Goal: Task Accomplishment & Management: Complete application form

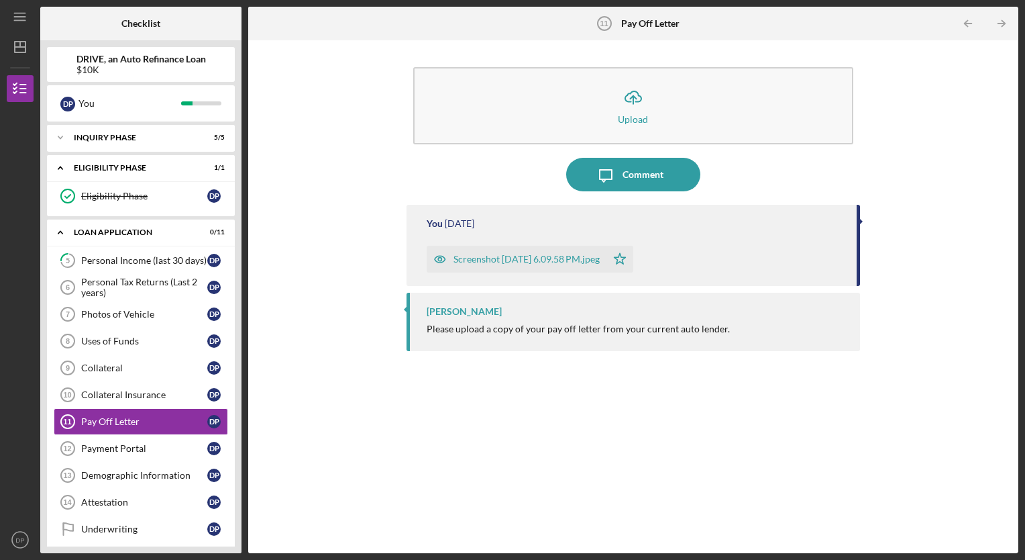
click at [128, 385] on link "Collateral Insurance 10 Collateral Insurance D P" at bounding box center [141, 394] width 174 height 27
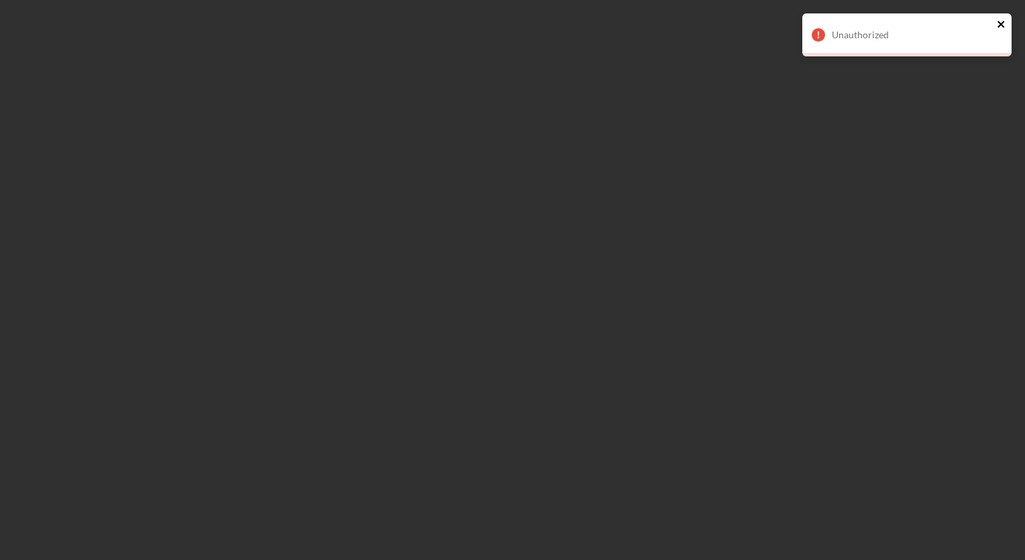
click at [1001, 25] on icon "close" at bounding box center [1001, 24] width 7 height 7
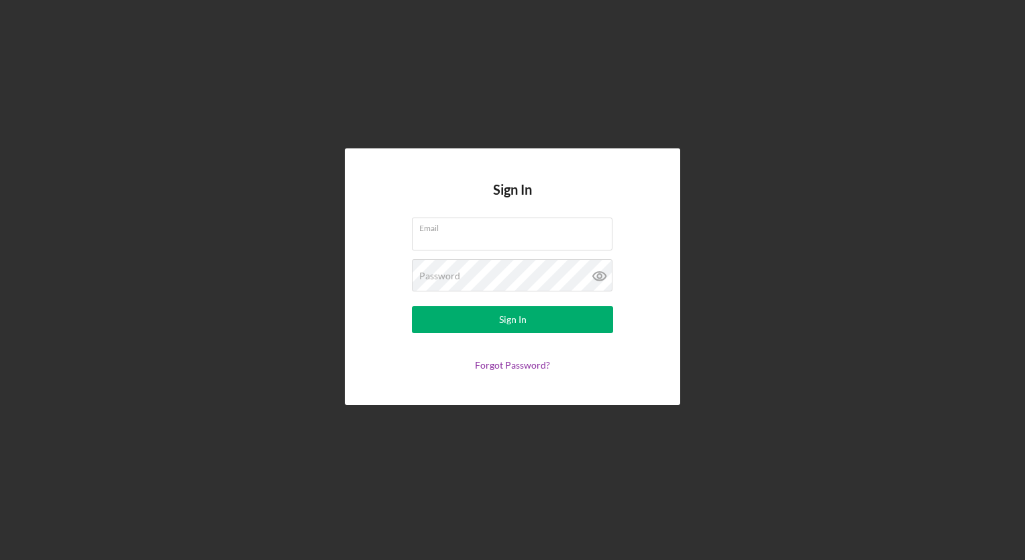
type input "[EMAIL_ADDRESS][DOMAIN_NAME]"
click at [528, 327] on button "Sign In" at bounding box center [512, 319] width 201 height 27
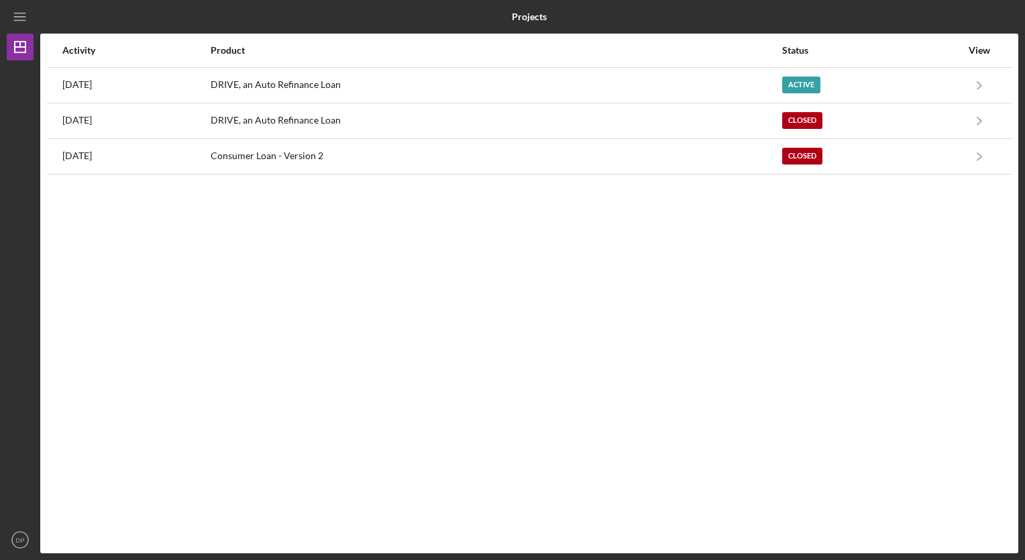
click at [809, 89] on div "Active" at bounding box center [802, 85] width 38 height 17
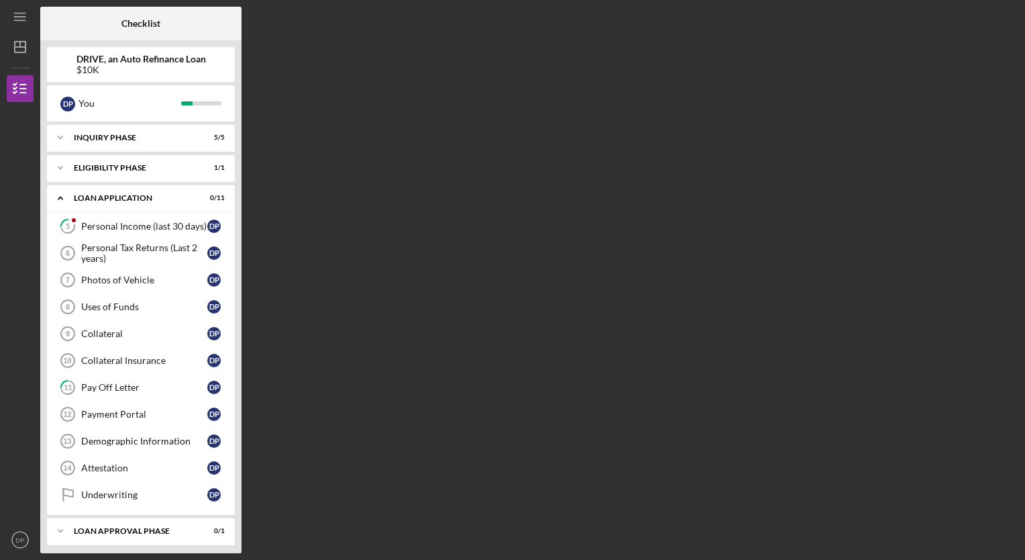
click at [128, 355] on div "Collateral Insurance" at bounding box center [144, 360] width 126 height 11
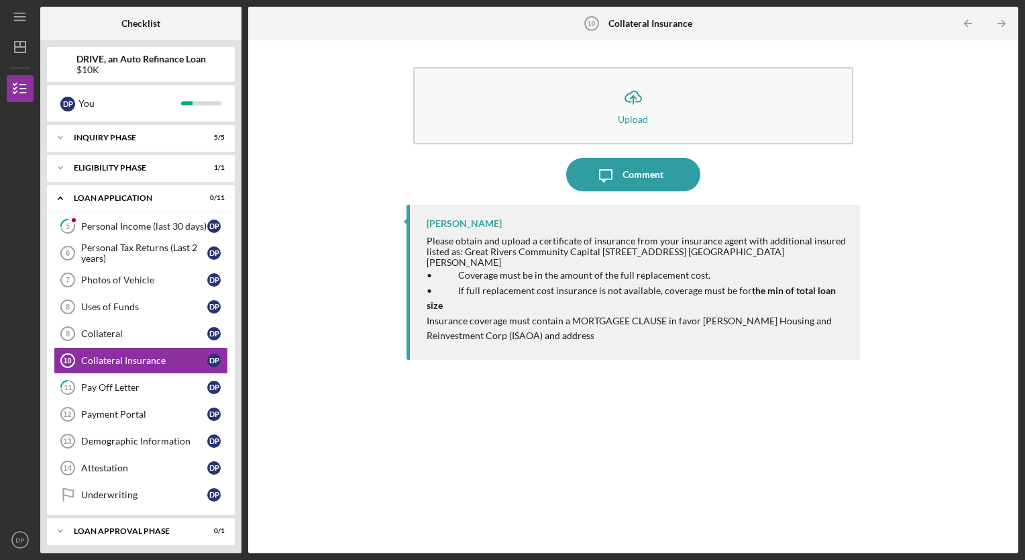
click at [158, 307] on div "Uses of Funds" at bounding box center [144, 306] width 126 height 11
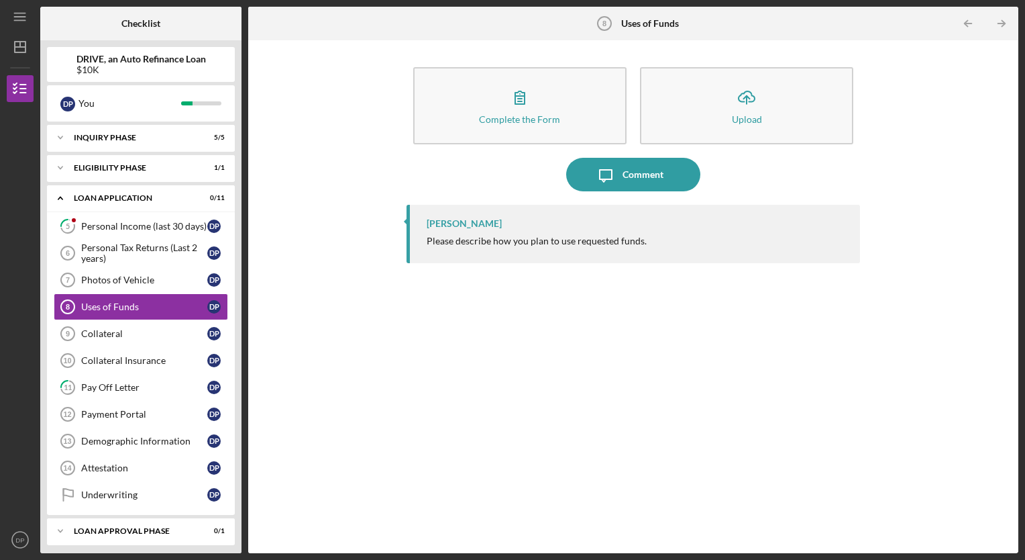
click at [157, 225] on div "Personal Income (last 30 days)" at bounding box center [144, 226] width 126 height 11
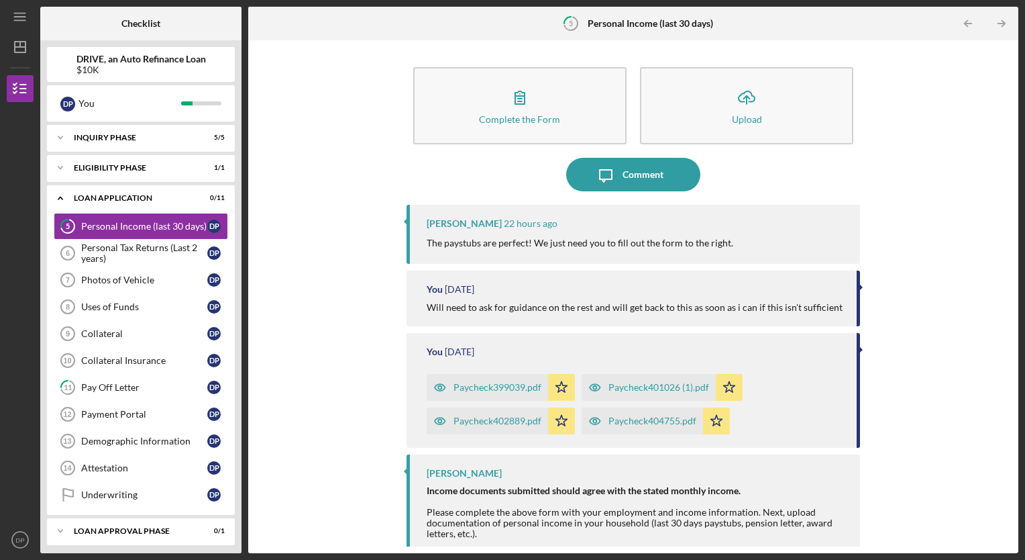
click at [522, 115] on div "Complete the Form" at bounding box center [519, 119] width 81 height 10
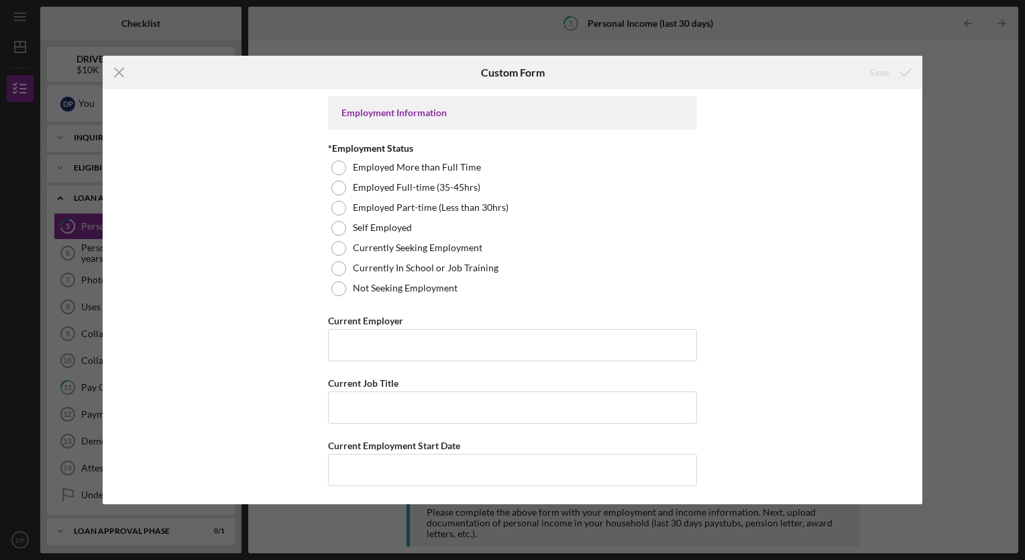
click at [334, 191] on div at bounding box center [339, 188] width 15 height 15
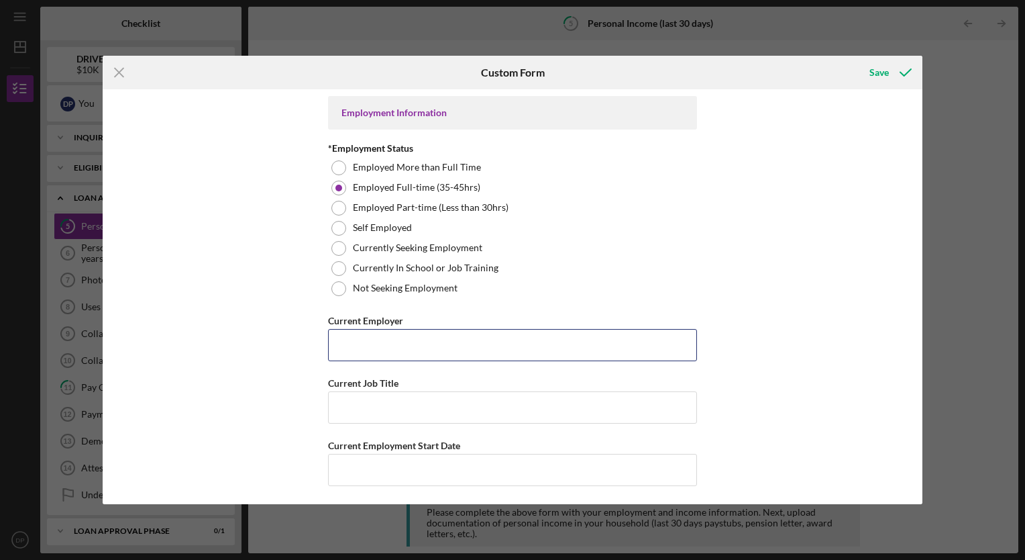
click at [349, 338] on input "Current Employer" at bounding box center [512, 345] width 369 height 32
type input "Clean & Serene Living Solutions/EadsCo Cleaning Affton"
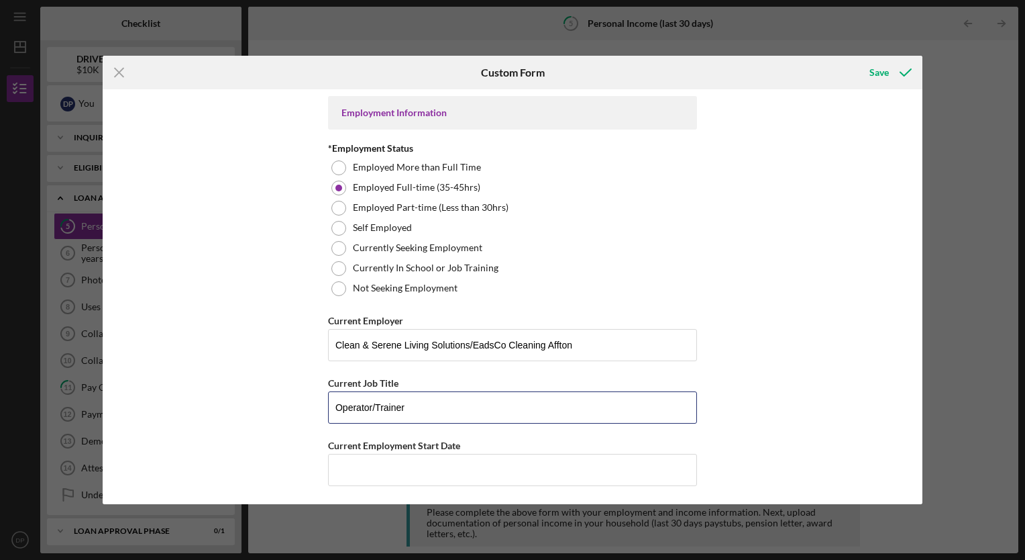
type input "Operator/Trainer"
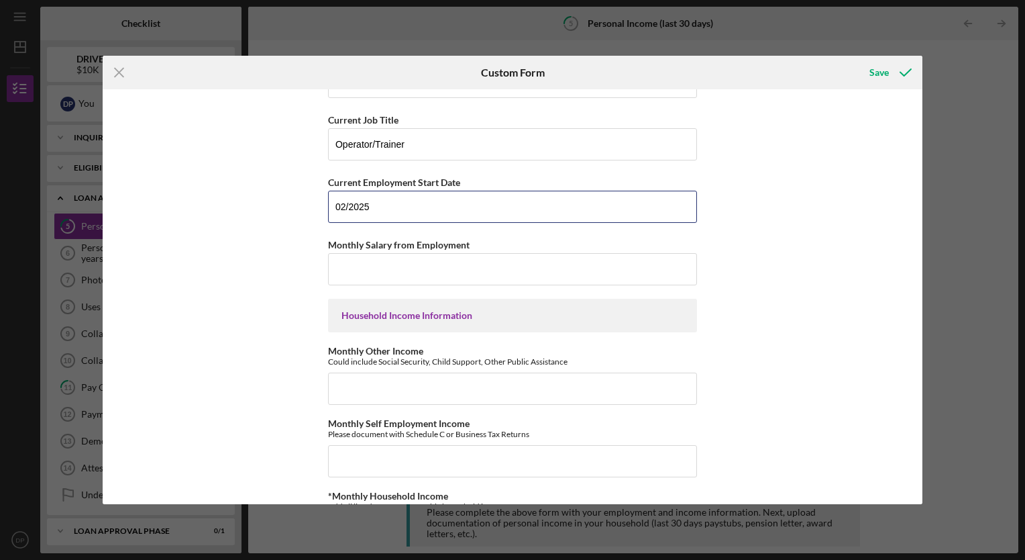
scroll to position [268, 0]
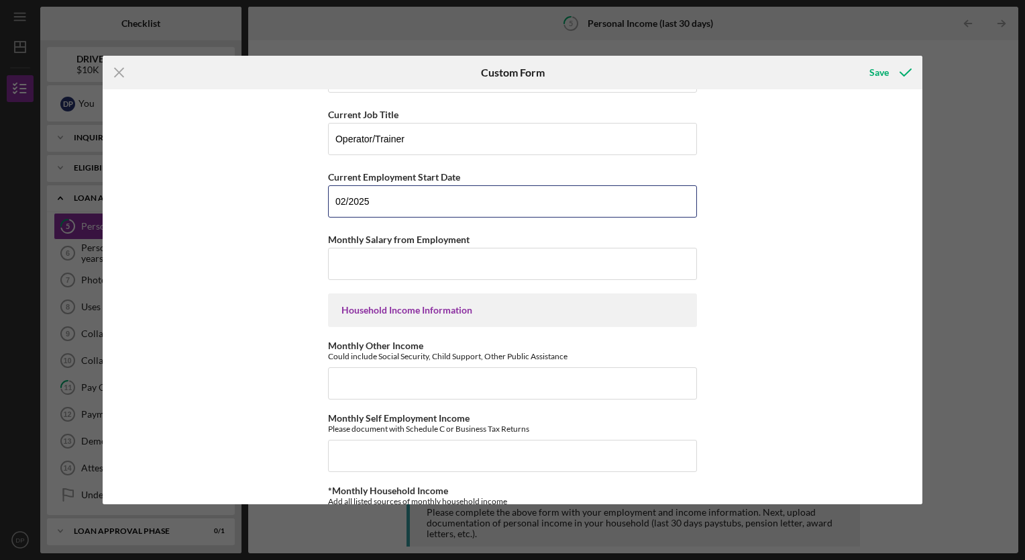
type input "02/2025"
click at [411, 265] on input "Monthly Salary from Employment" at bounding box center [512, 264] width 369 height 32
type input "$2,000.00"
type input "$0.00"
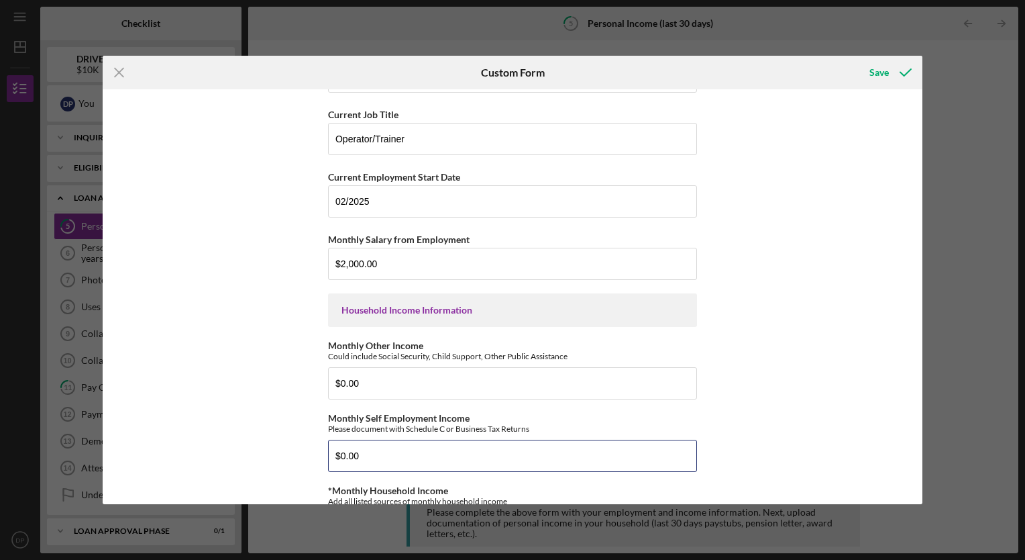
type input "$0.00"
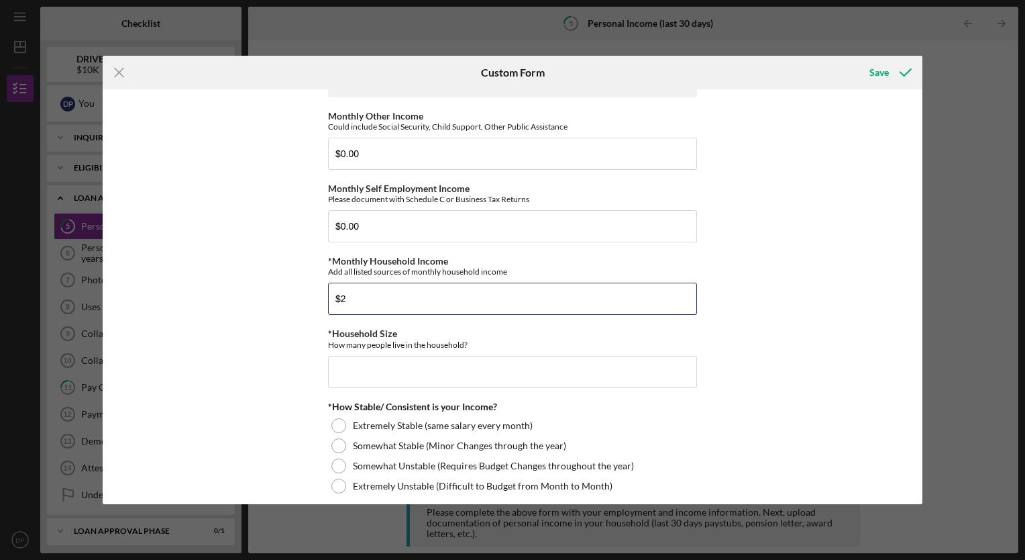
type input "$2"
click at [334, 446] on div at bounding box center [339, 445] width 15 height 15
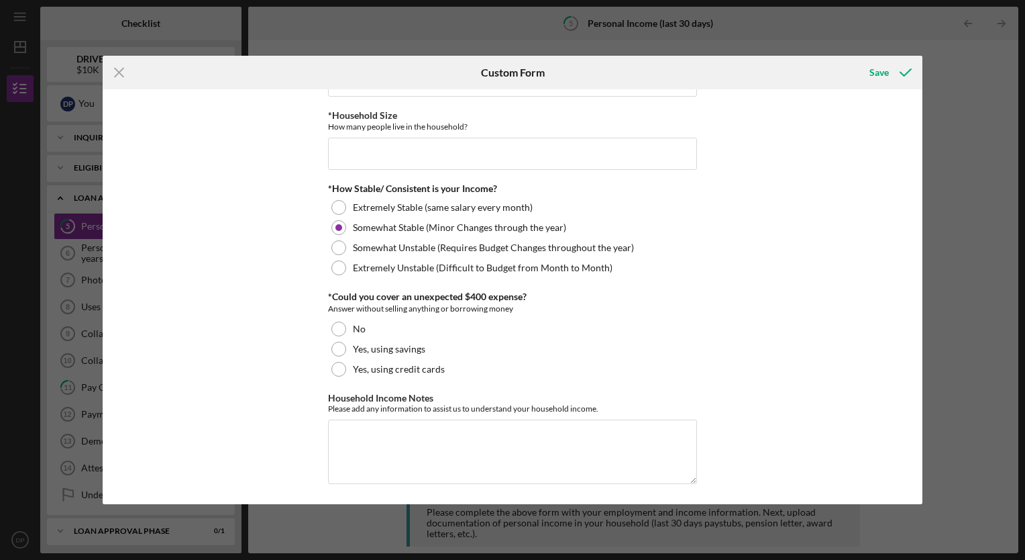
click at [385, 368] on label "Yes, using credit cards" at bounding box center [399, 369] width 92 height 11
click at [396, 146] on input "*Household Size" at bounding box center [512, 154] width 369 height 32
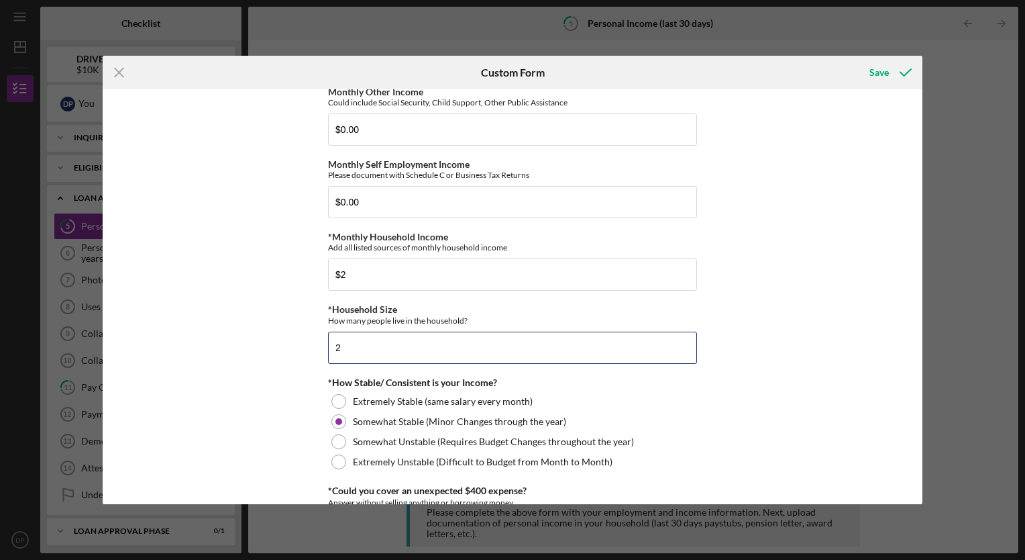
scroll to position [523, 0]
type input "2"
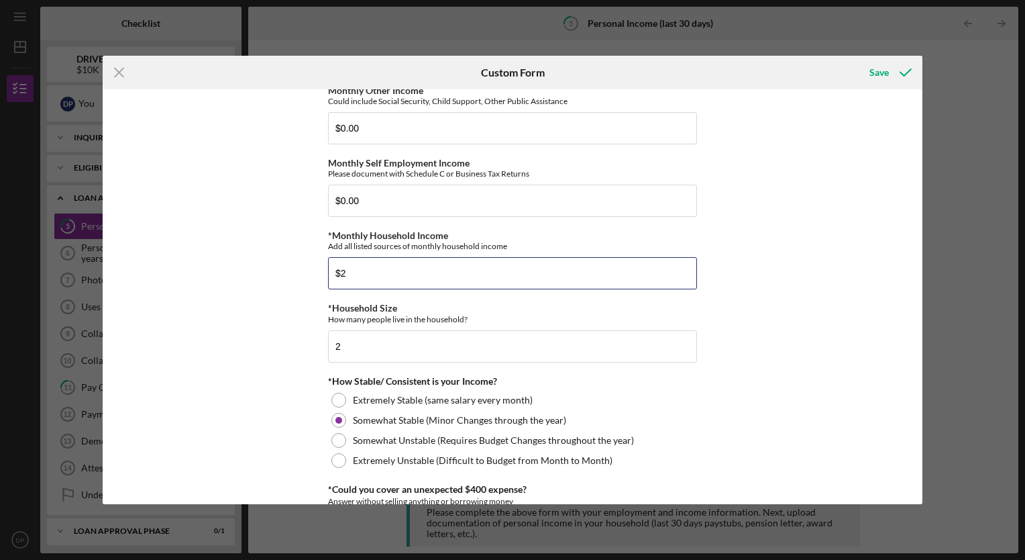
click at [375, 275] on input "$2" at bounding box center [512, 273] width 369 height 32
type input "$2,000.00"
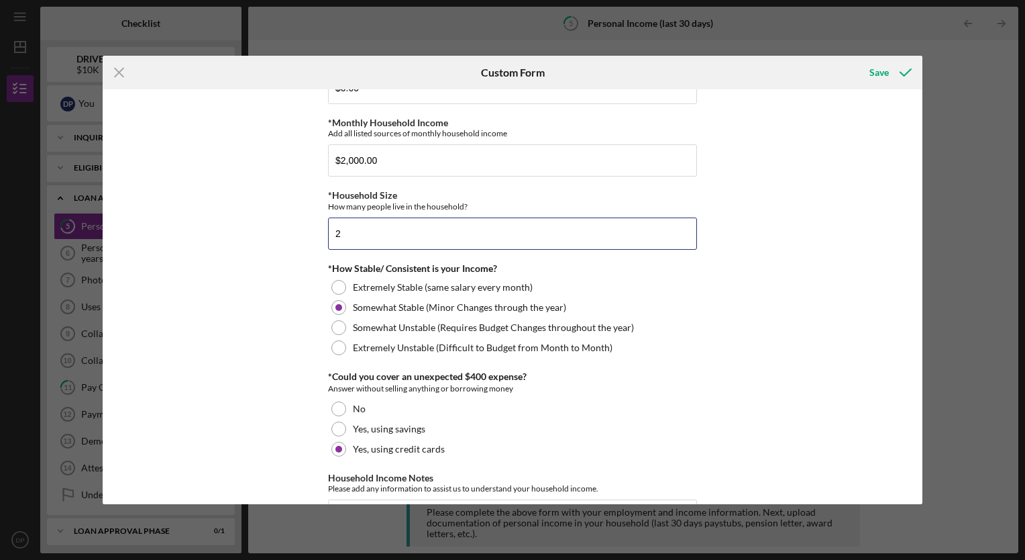
scroll to position [716, 0]
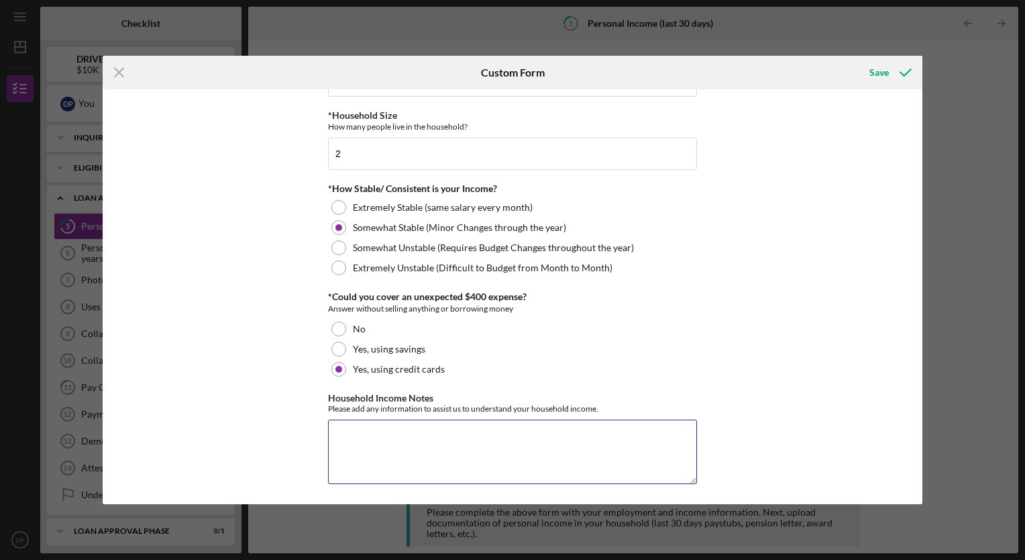
click at [349, 436] on textarea "Household Income Notes" at bounding box center [512, 451] width 369 height 64
type textarea "Potential Qtly Bonuses"
click at [872, 79] on div "Save" at bounding box center [879, 72] width 19 height 27
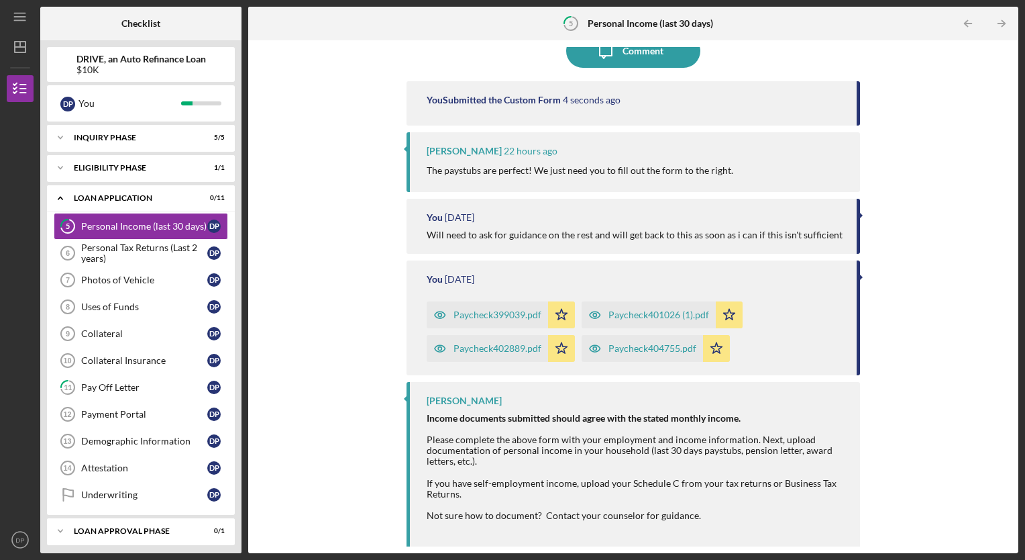
scroll to position [136, 0]
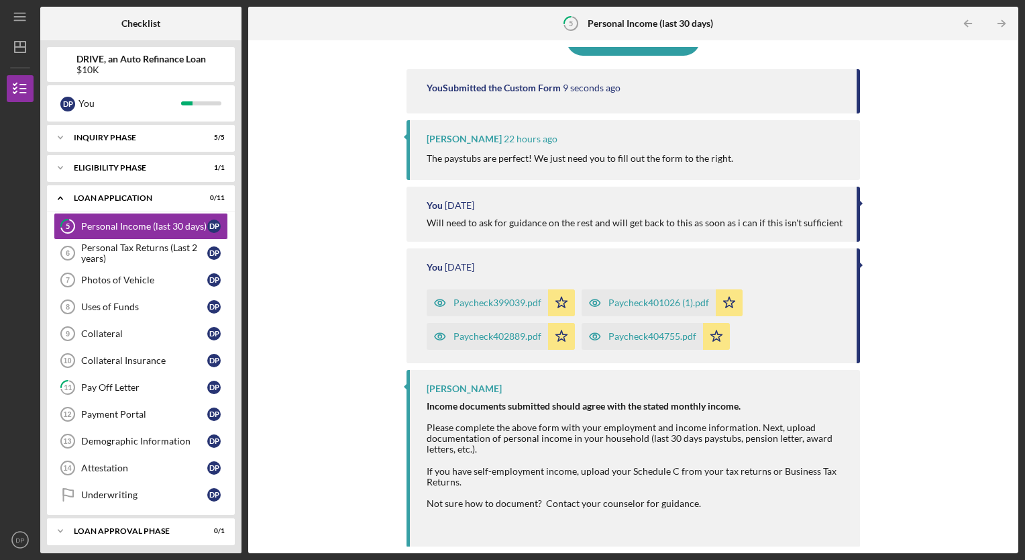
click at [142, 305] on div "Uses of Funds" at bounding box center [144, 306] width 126 height 11
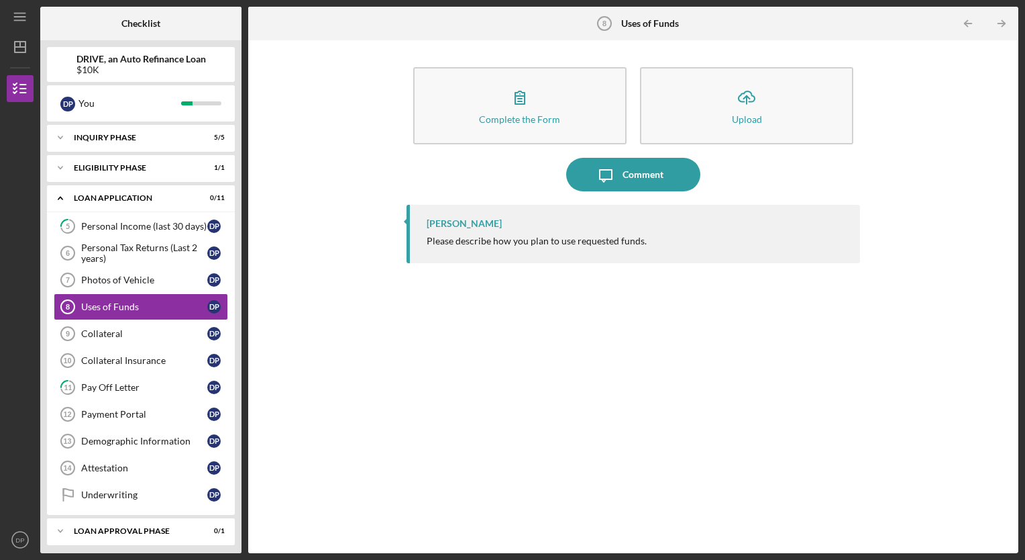
click at [544, 109] on button "Complete the Form Form" at bounding box center [519, 105] width 213 height 77
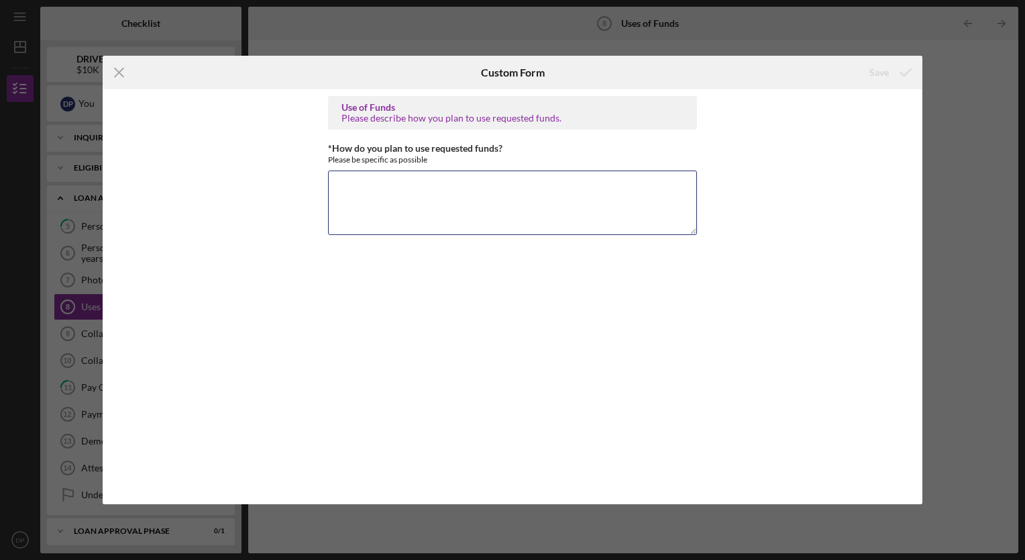
click at [473, 191] on textarea "*How do you plan to use requested funds?" at bounding box center [512, 202] width 369 height 64
type textarea "Refinance Current Vehicle Financing"
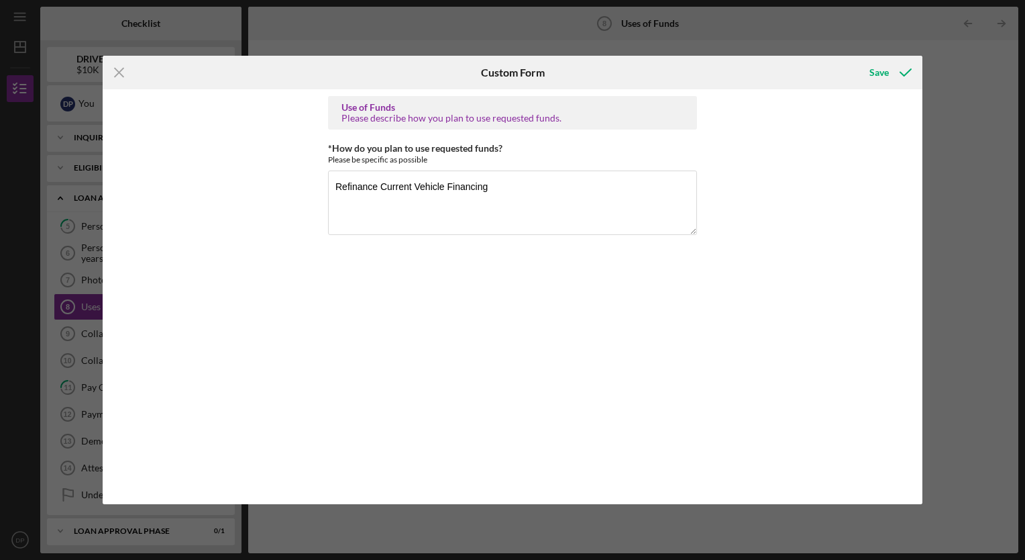
click at [872, 78] on div "Save" at bounding box center [879, 72] width 19 height 27
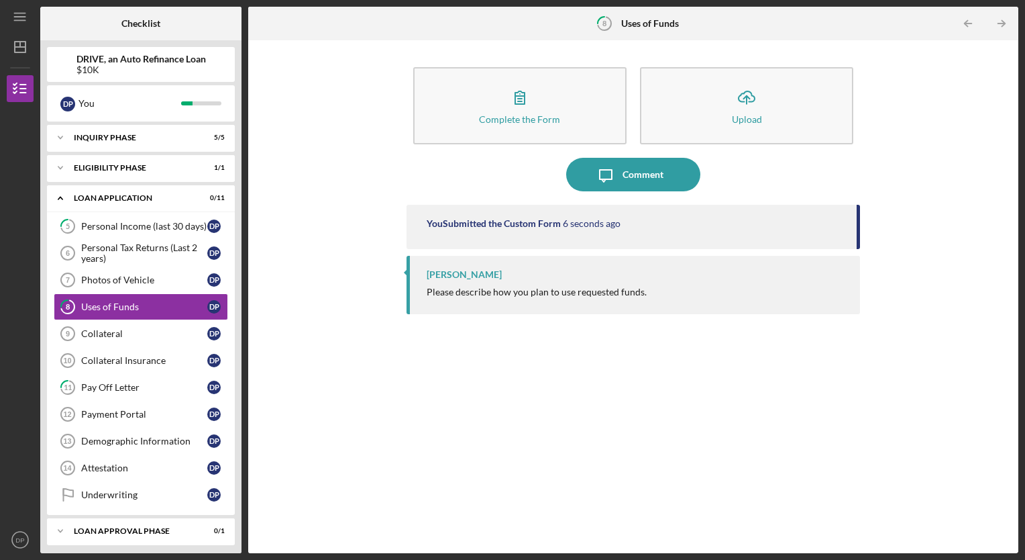
click at [86, 419] on link "Payment Portal 12 Payment Portal D P" at bounding box center [141, 414] width 174 height 27
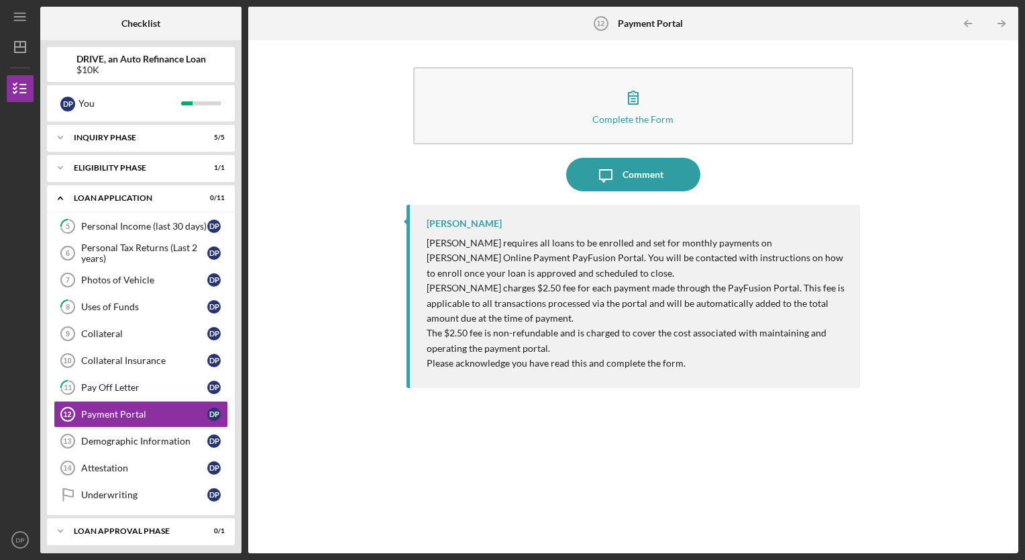
click at [651, 103] on button "Complete the Form Form" at bounding box center [633, 105] width 441 height 77
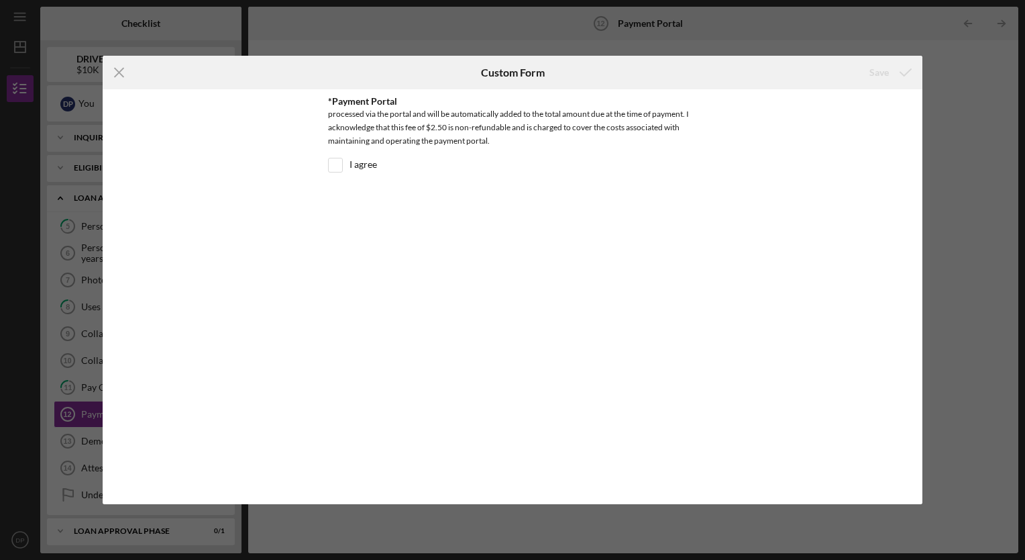
click at [335, 164] on input "I agree" at bounding box center [335, 164] width 13 height 13
checkbox input "true"
click at [889, 66] on div "Save" at bounding box center [879, 72] width 19 height 27
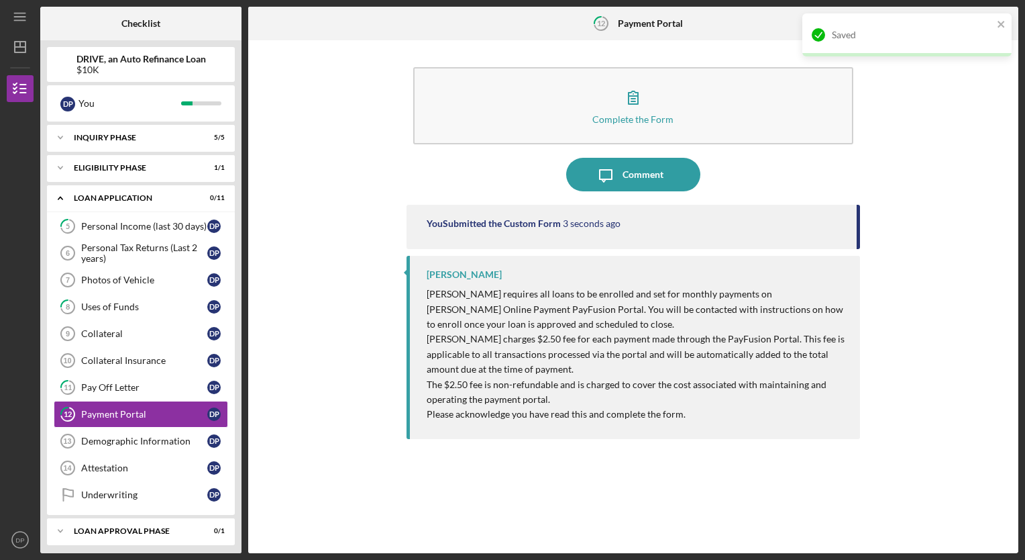
click at [156, 431] on link "Demographic Information 13 Demographic Information D P" at bounding box center [141, 441] width 174 height 27
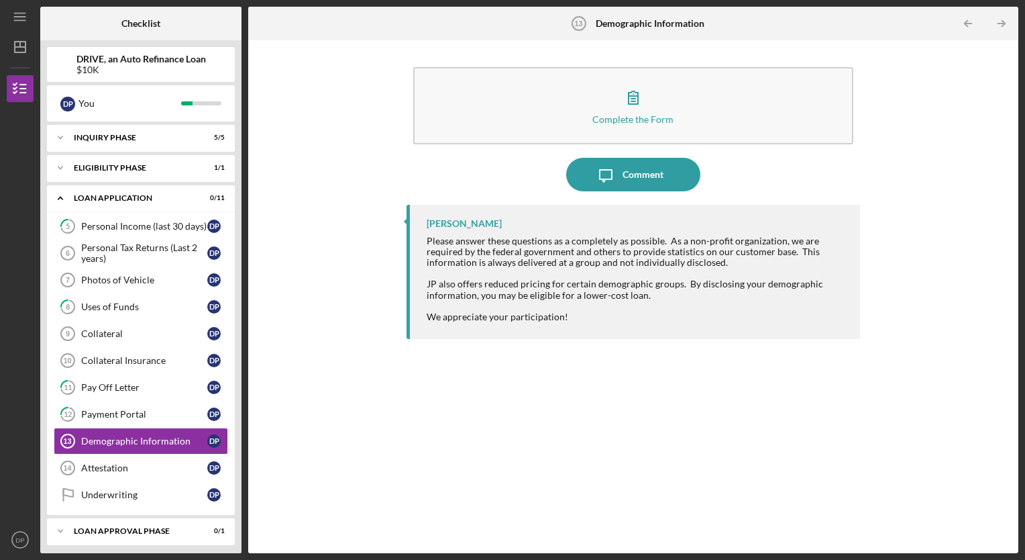
click at [650, 121] on div "Complete the Form" at bounding box center [633, 119] width 81 height 10
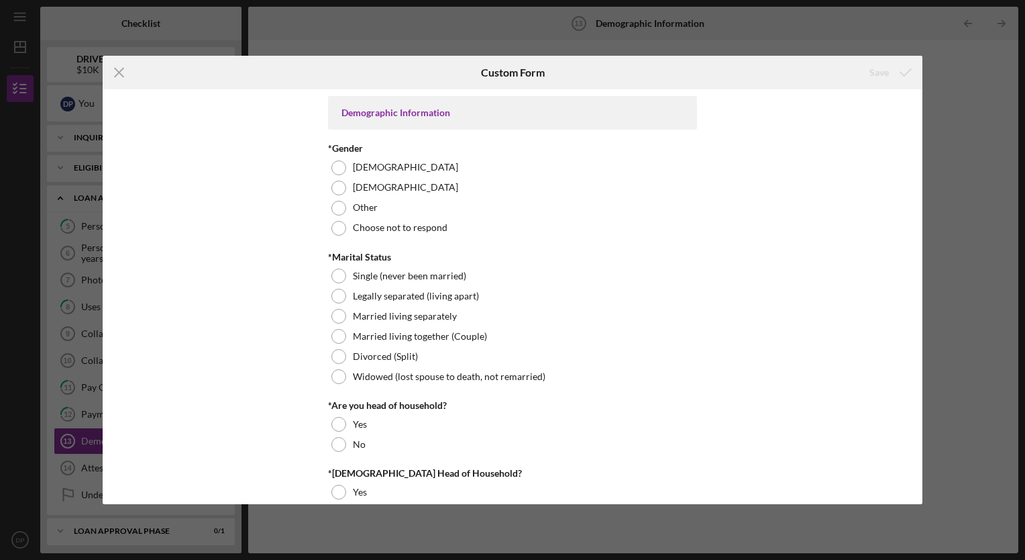
click at [338, 169] on div at bounding box center [339, 167] width 15 height 15
click at [336, 275] on div at bounding box center [339, 275] width 15 height 15
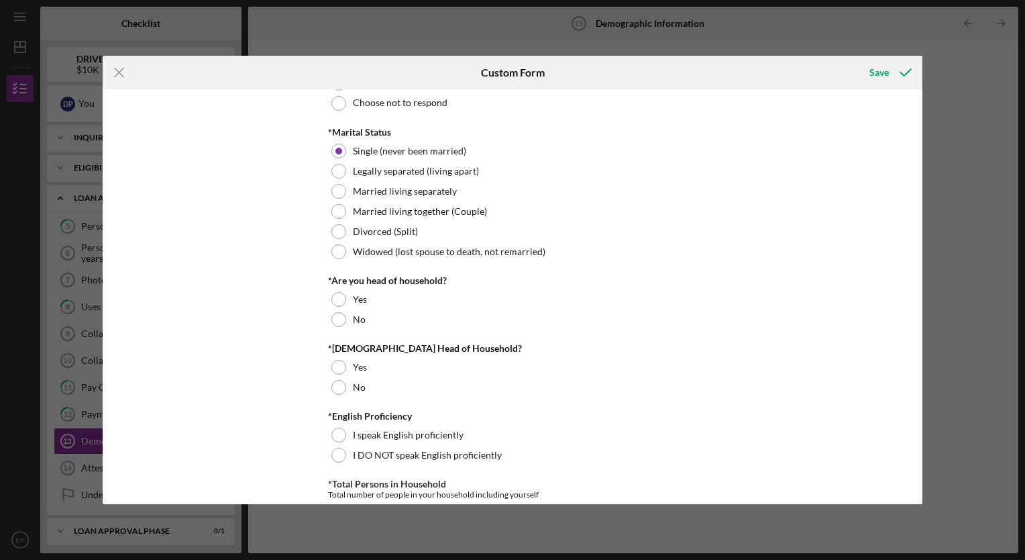
scroll to position [126, 0]
click at [334, 298] on div at bounding box center [339, 298] width 15 height 15
click at [336, 366] on div at bounding box center [339, 365] width 15 height 15
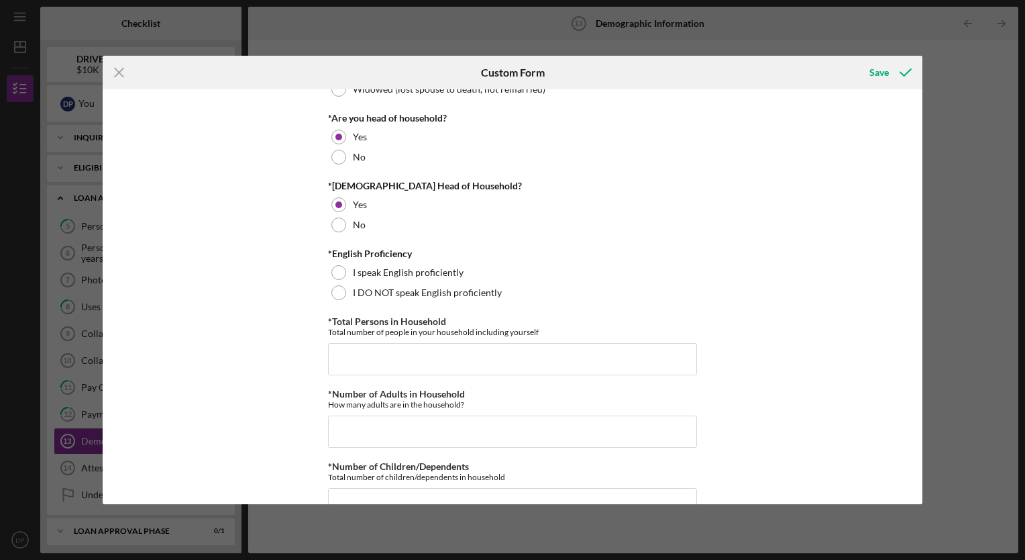
scroll to position [287, 0]
click at [337, 272] on div at bounding box center [339, 272] width 15 height 15
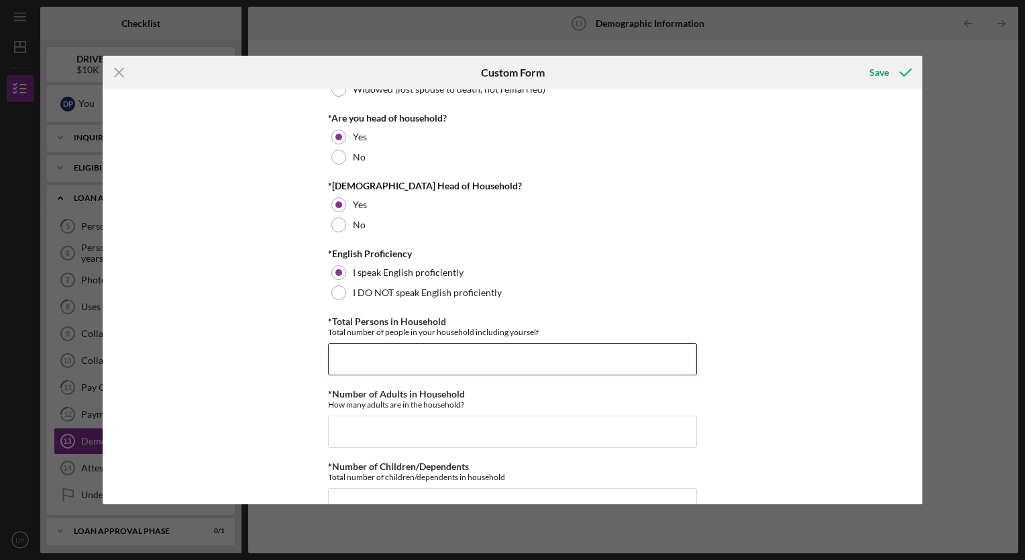
click at [350, 356] on input "*Total Persons in Household" at bounding box center [512, 359] width 369 height 32
type input "2"
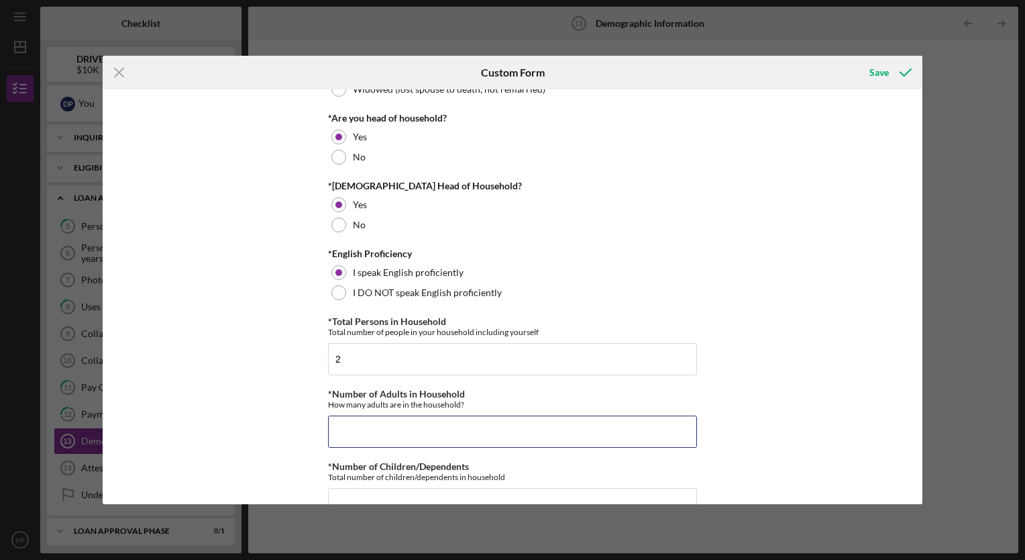
click at [364, 430] on input "*Number of Adults in Household" at bounding box center [512, 431] width 369 height 32
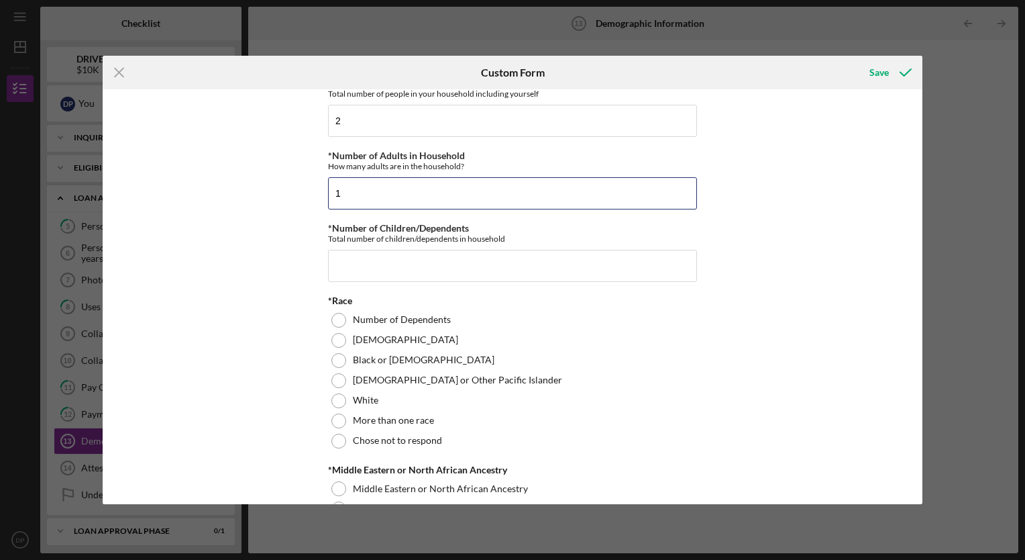
scroll to position [564, 0]
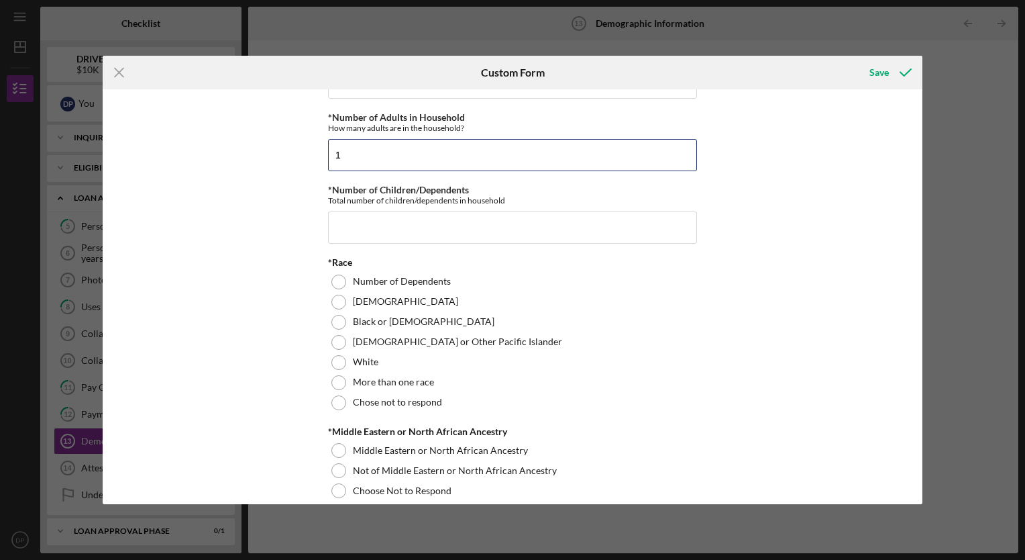
type input "1"
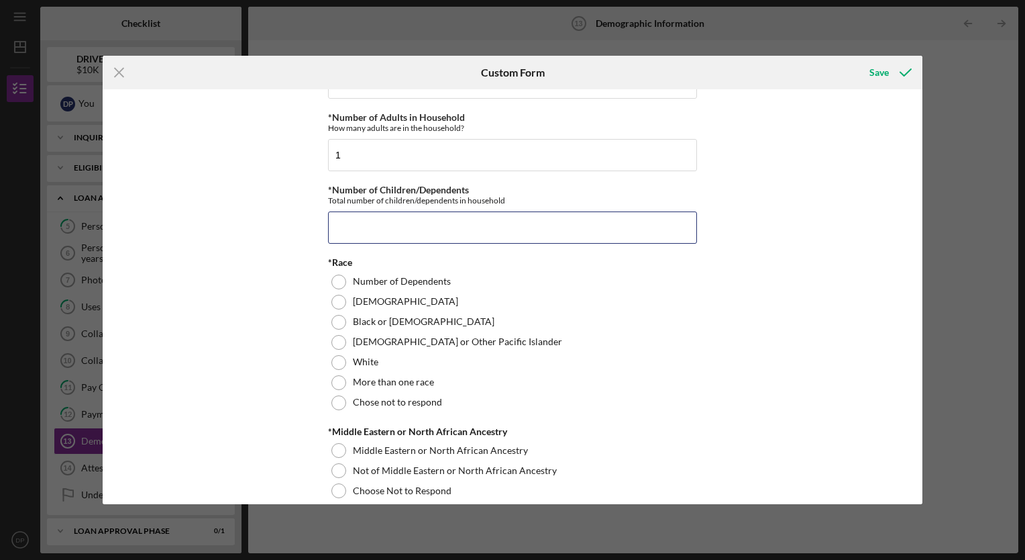
click at [354, 226] on input "*Number of Children/Dependents" at bounding box center [512, 227] width 369 height 32
type input "1"
click at [385, 401] on label "Chose not to respond" at bounding box center [397, 402] width 89 height 11
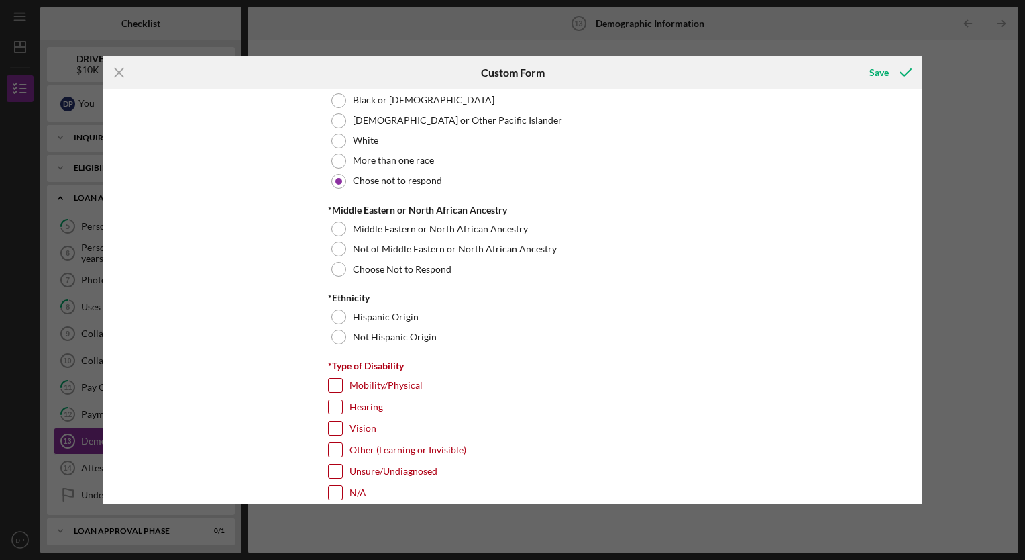
scroll to position [819, 0]
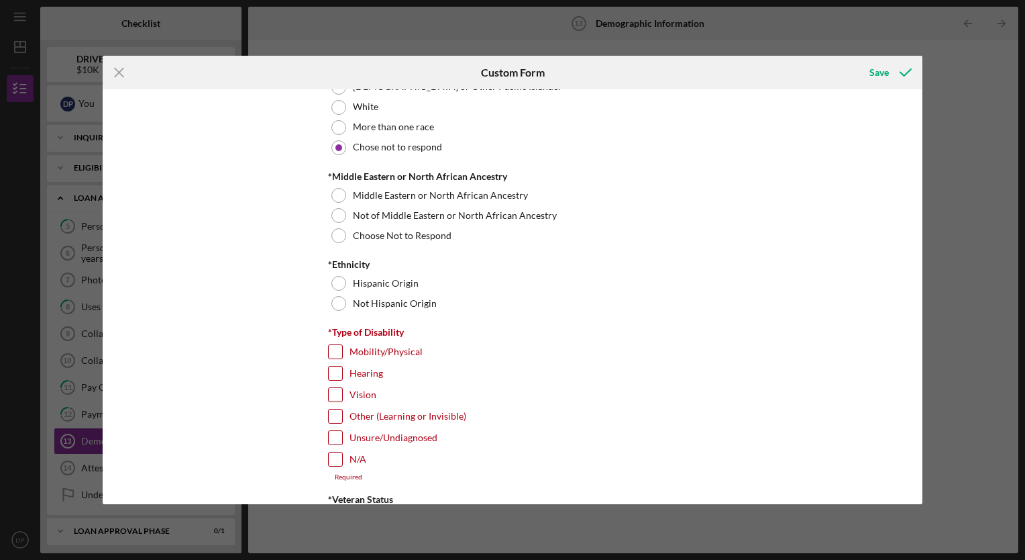
click at [417, 230] on label "Choose Not to Respond" at bounding box center [402, 235] width 99 height 11
click at [335, 301] on div at bounding box center [339, 303] width 15 height 15
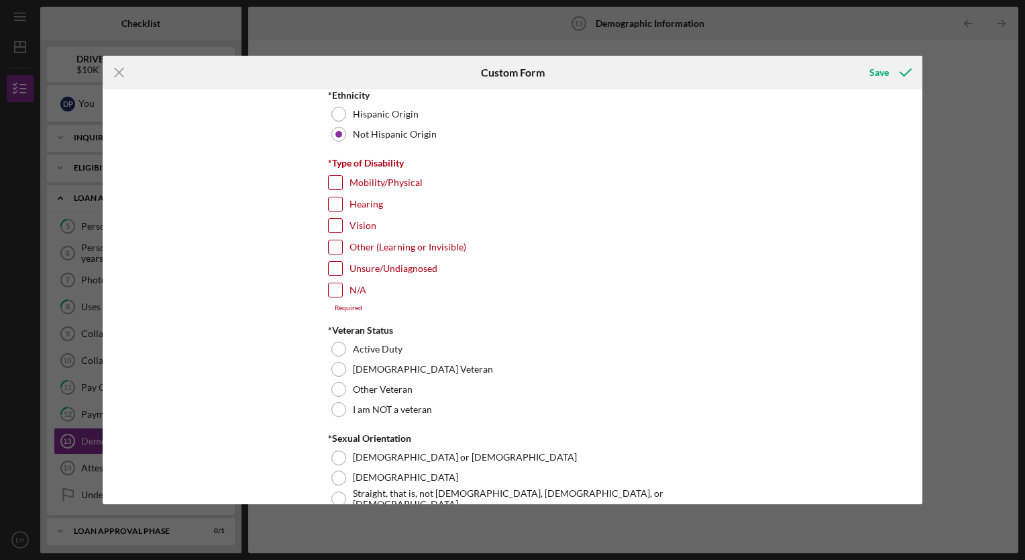
scroll to position [991, 0]
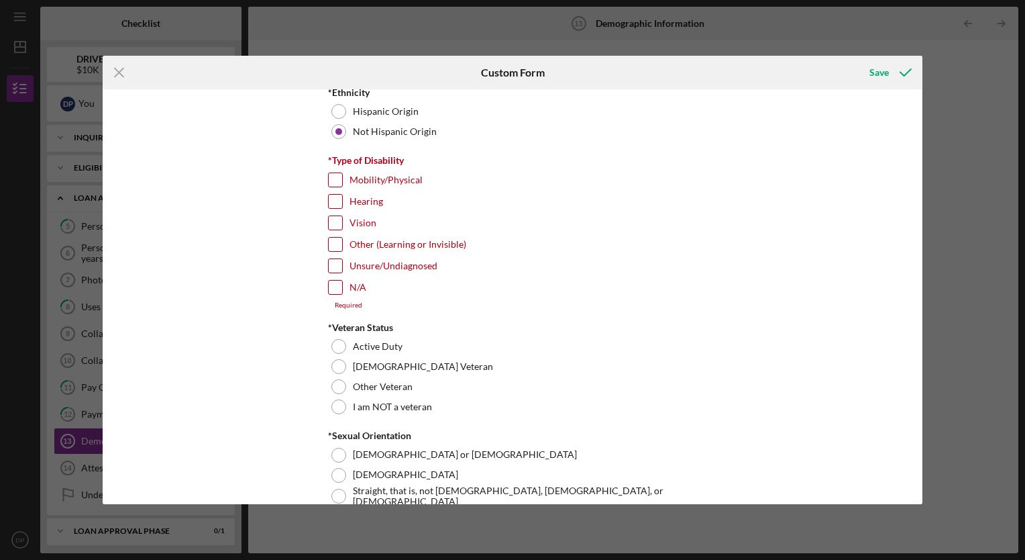
click at [336, 239] on input "Other (Learning or Invisible)" at bounding box center [335, 244] width 13 height 13
checkbox input "true"
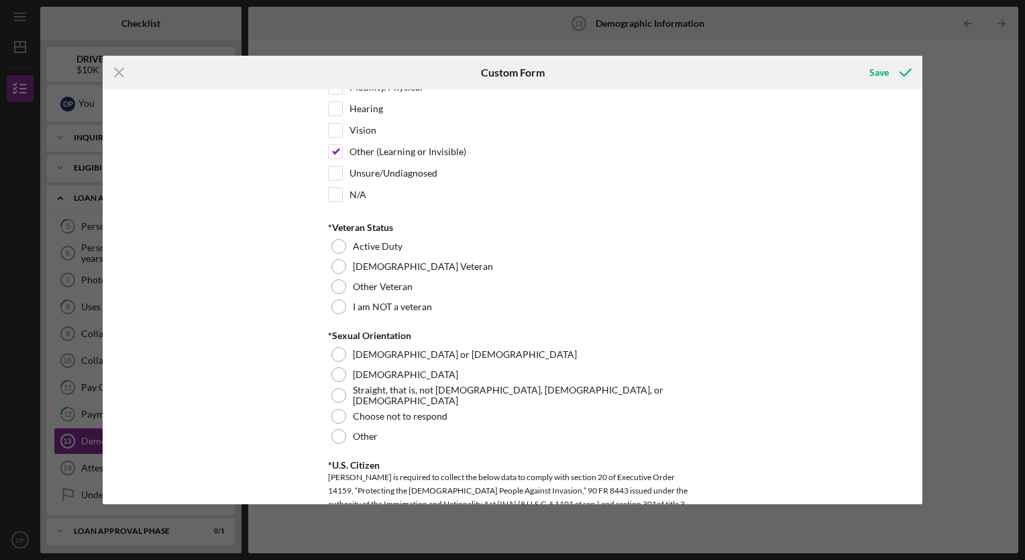
scroll to position [1102, 0]
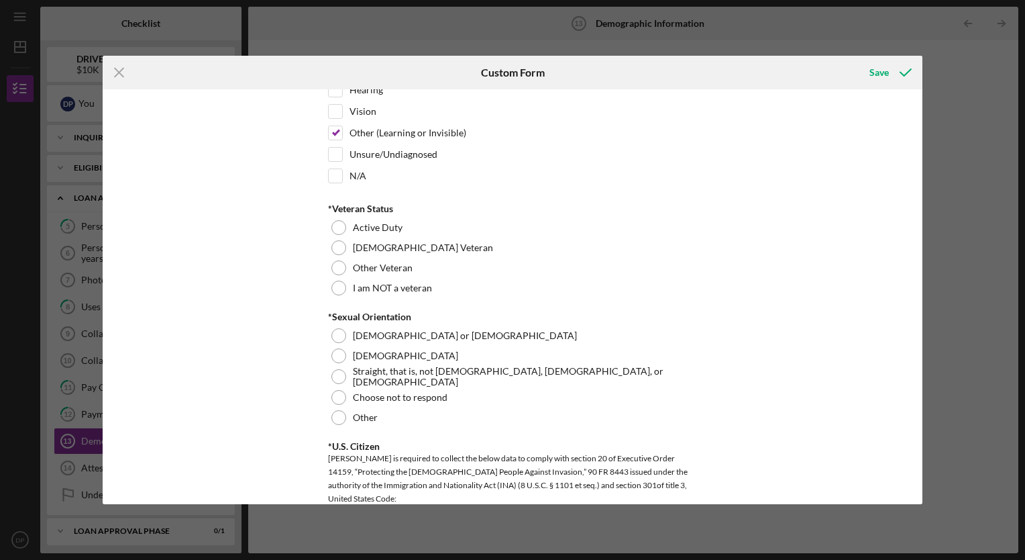
click at [334, 283] on div at bounding box center [339, 288] width 15 height 15
click at [335, 393] on div at bounding box center [339, 397] width 15 height 15
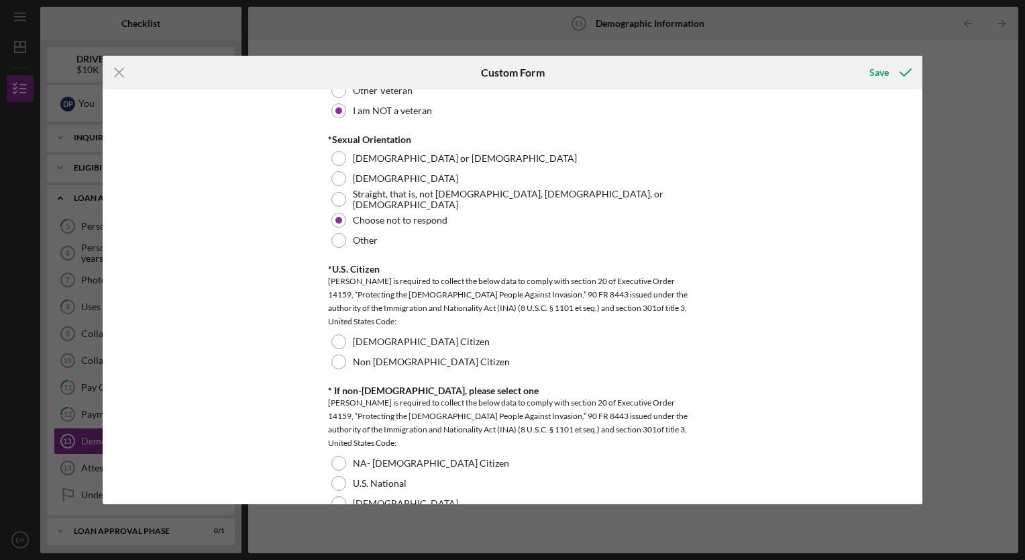
scroll to position [1298, 0]
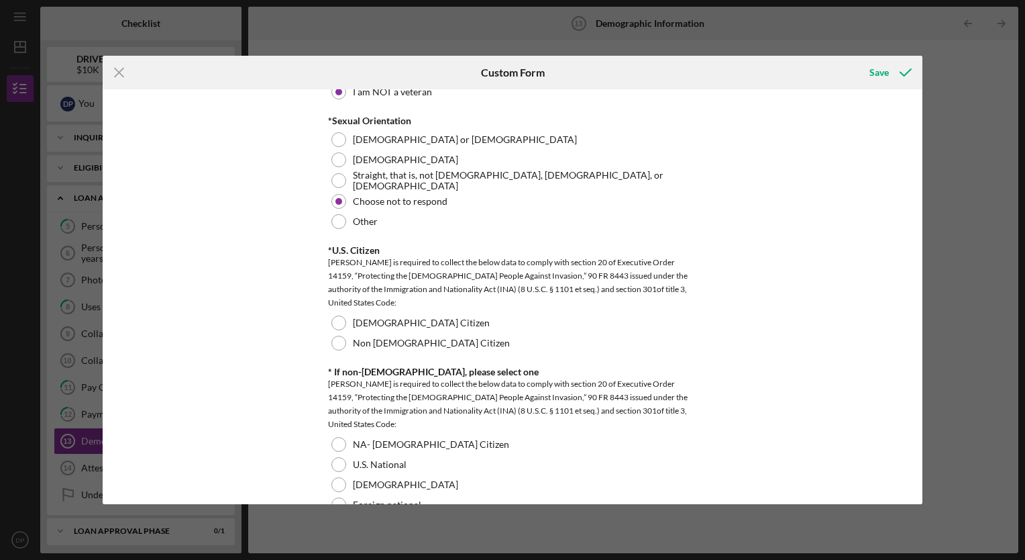
click at [333, 317] on div at bounding box center [339, 322] width 15 height 15
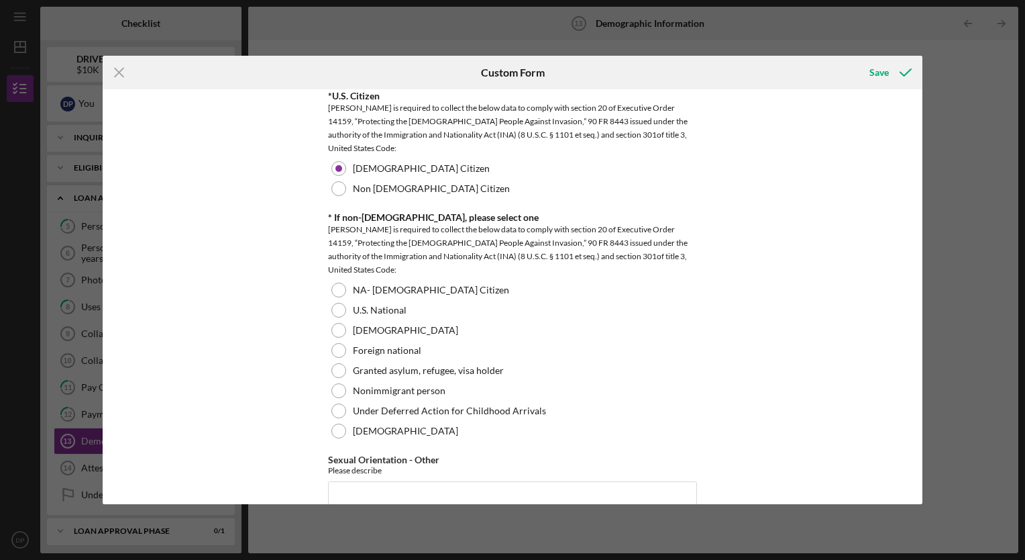
scroll to position [1460, 0]
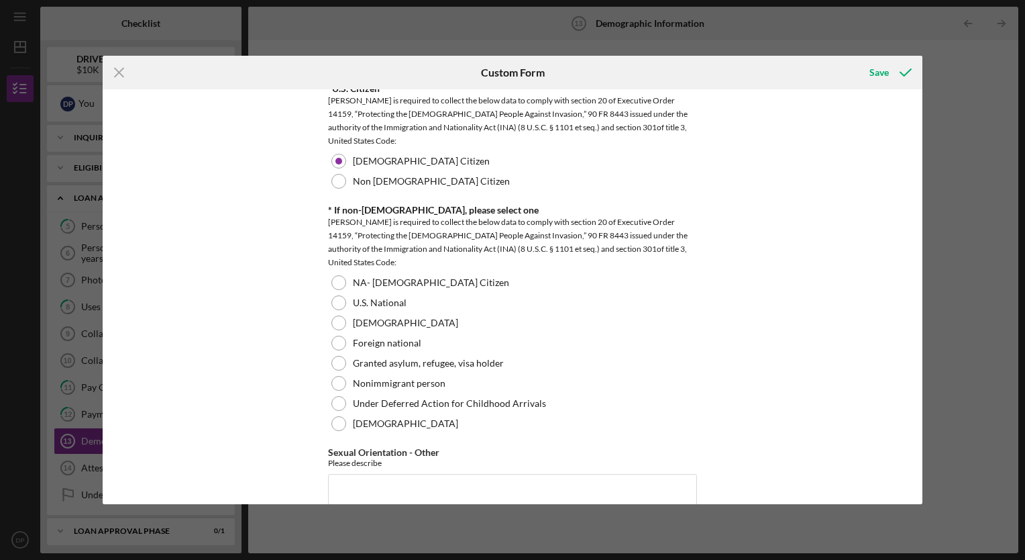
click at [336, 280] on div at bounding box center [339, 282] width 15 height 15
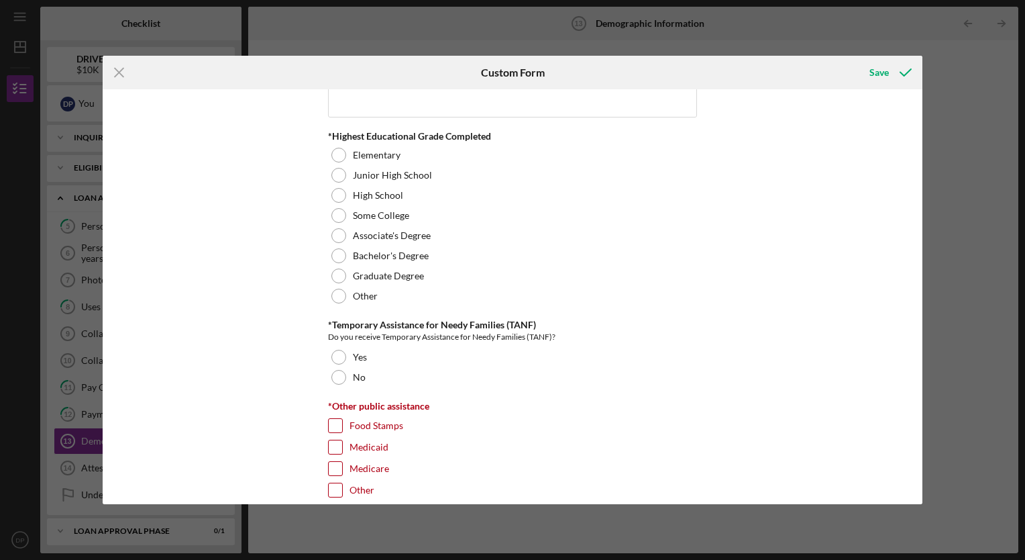
scroll to position [1855, 0]
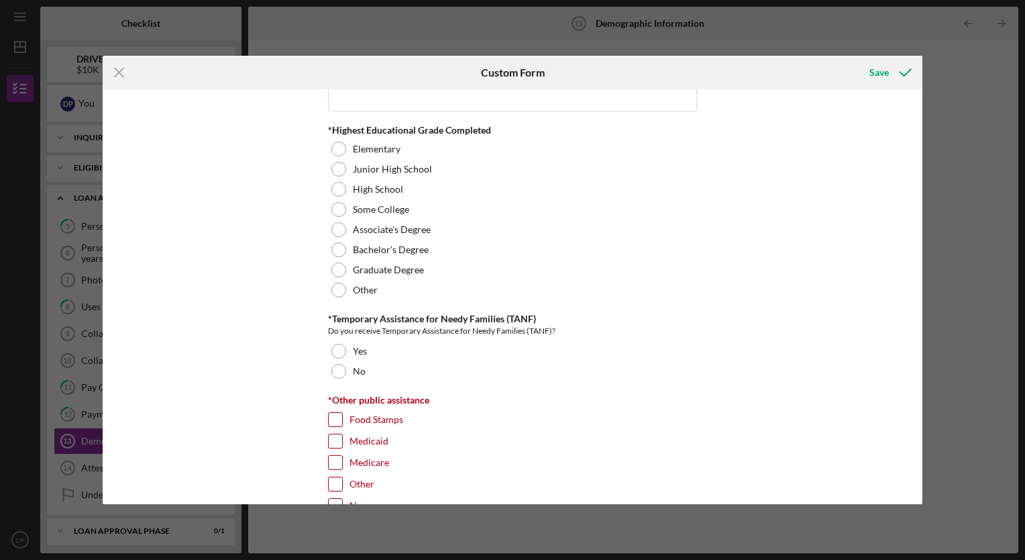
click at [336, 182] on div at bounding box center [339, 189] width 15 height 15
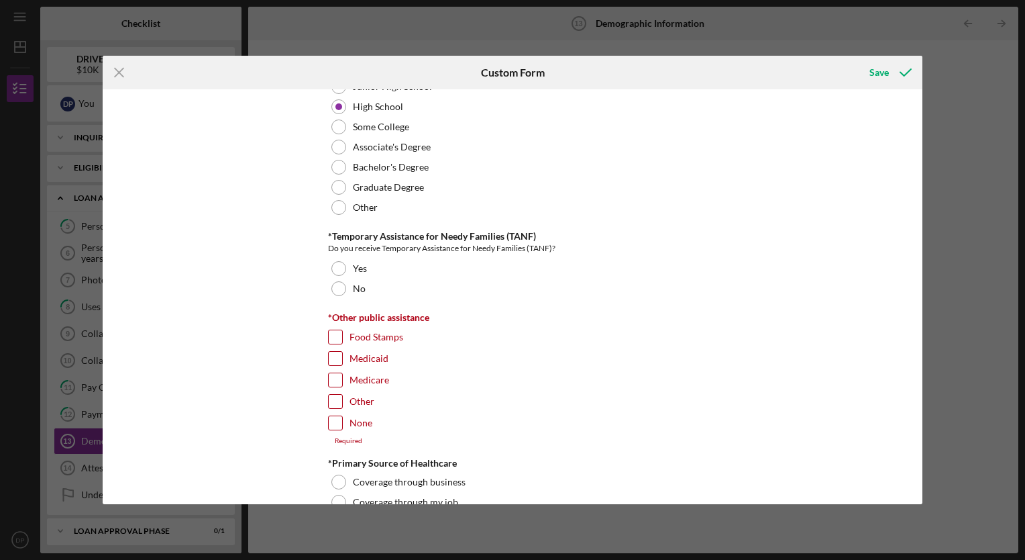
scroll to position [1957, 0]
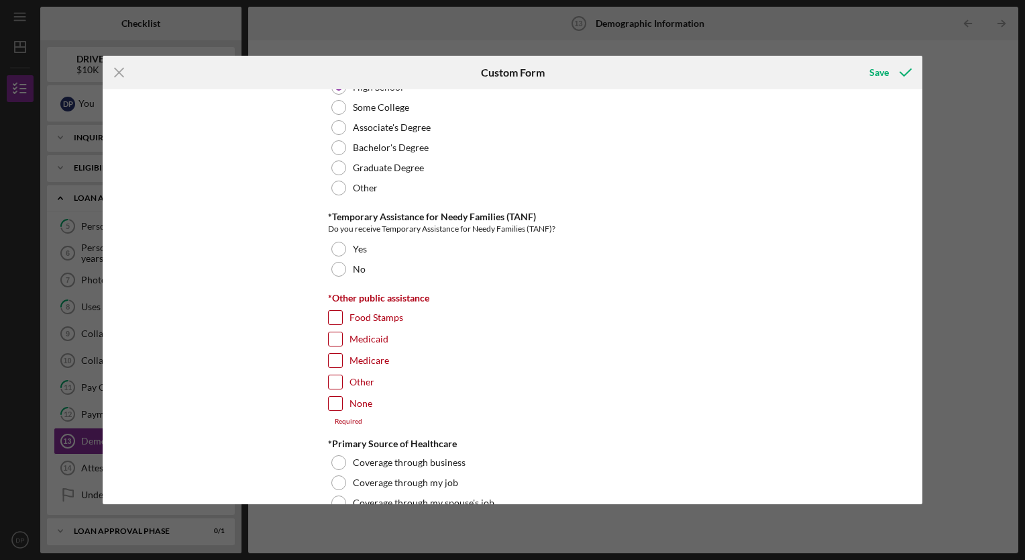
click at [336, 262] on div at bounding box center [339, 269] width 15 height 15
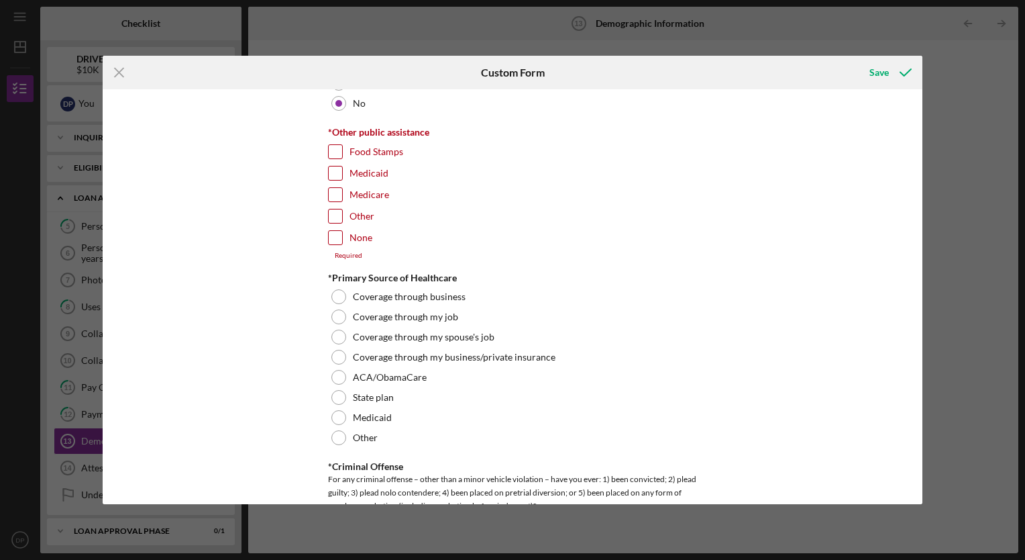
scroll to position [2123, 0]
click at [331, 209] on input "Other" at bounding box center [335, 215] width 13 height 13
checkbox input "true"
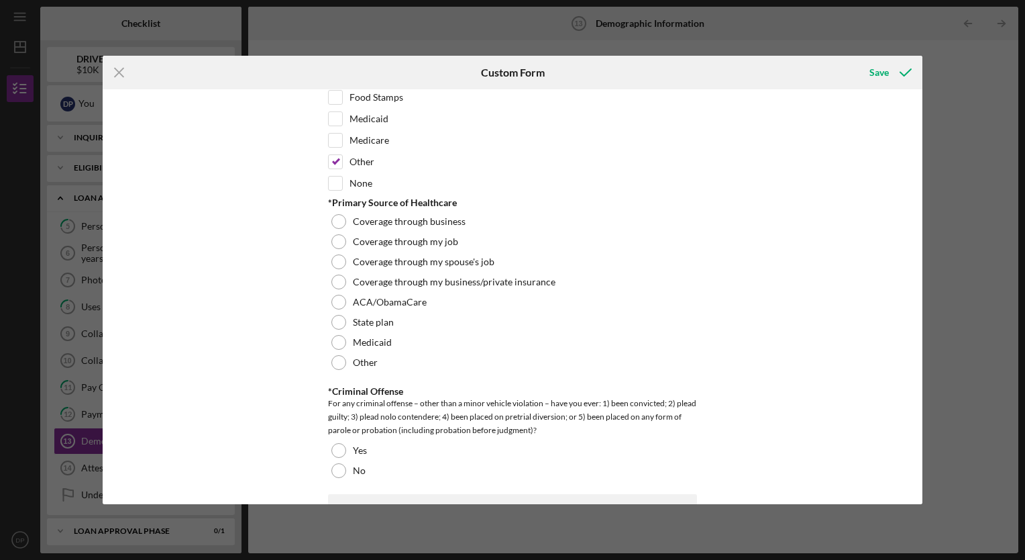
scroll to position [2185, 0]
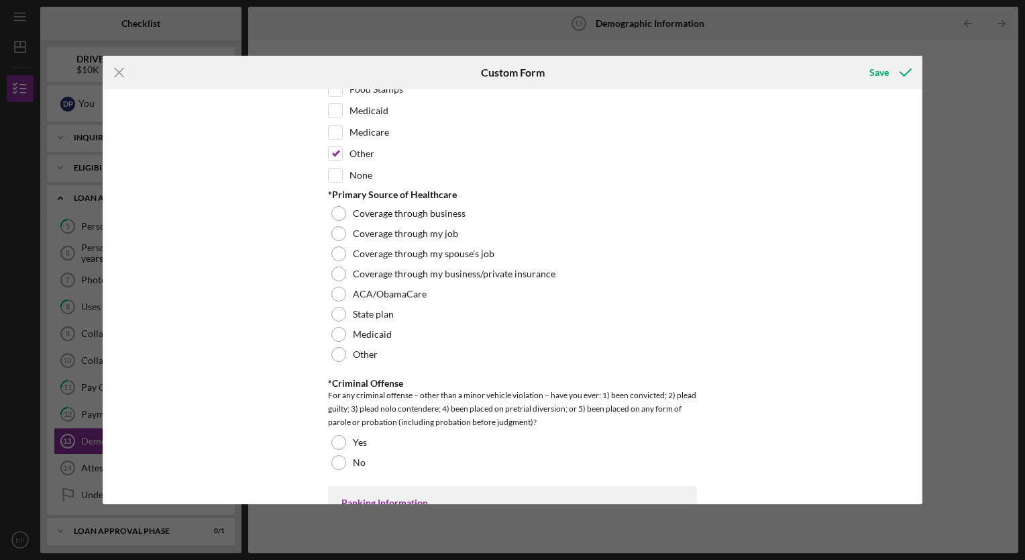
click at [338, 347] on div at bounding box center [339, 354] width 15 height 15
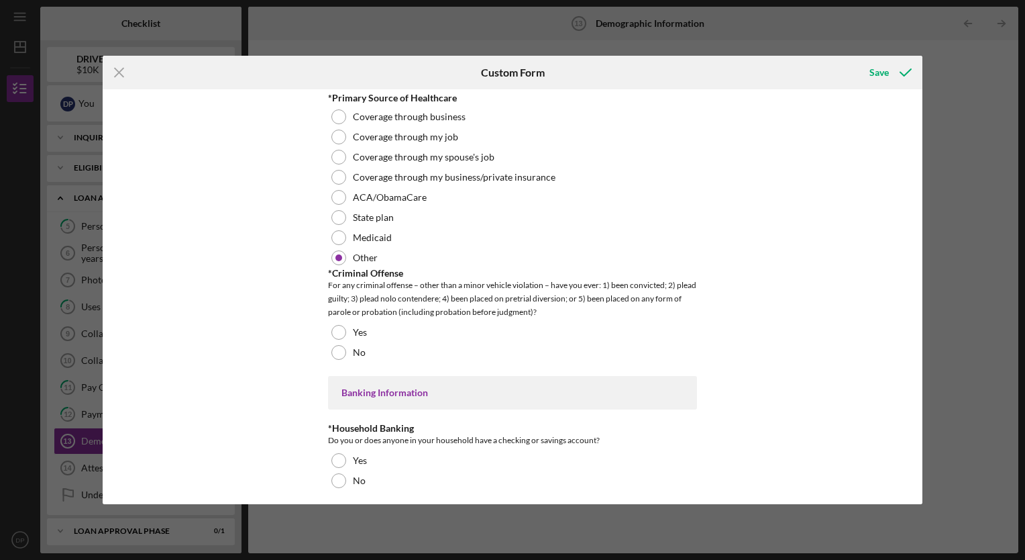
scroll to position [2282, 0]
click at [335, 329] on div at bounding box center [339, 332] width 15 height 15
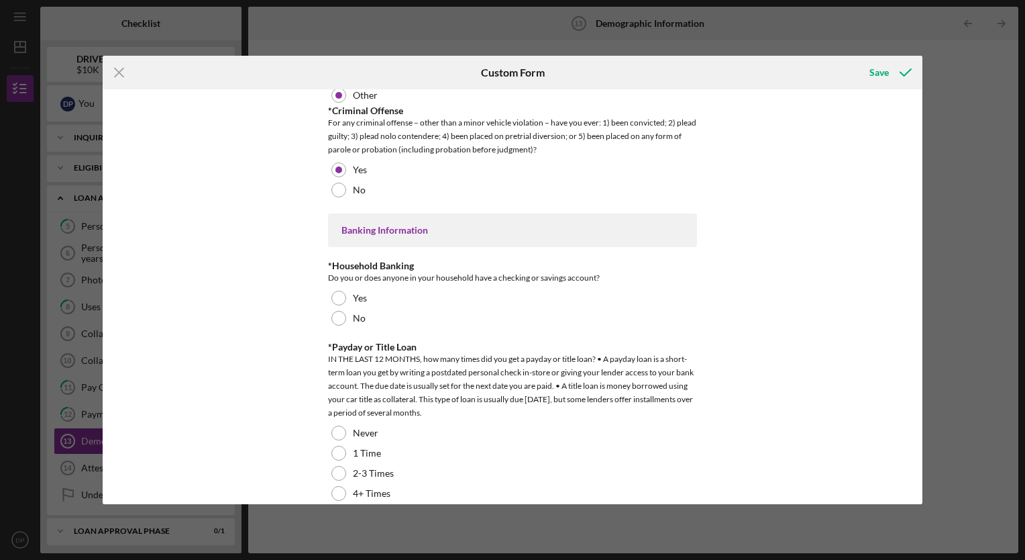
scroll to position [2443, 0]
click at [336, 294] on div at bounding box center [339, 299] width 15 height 15
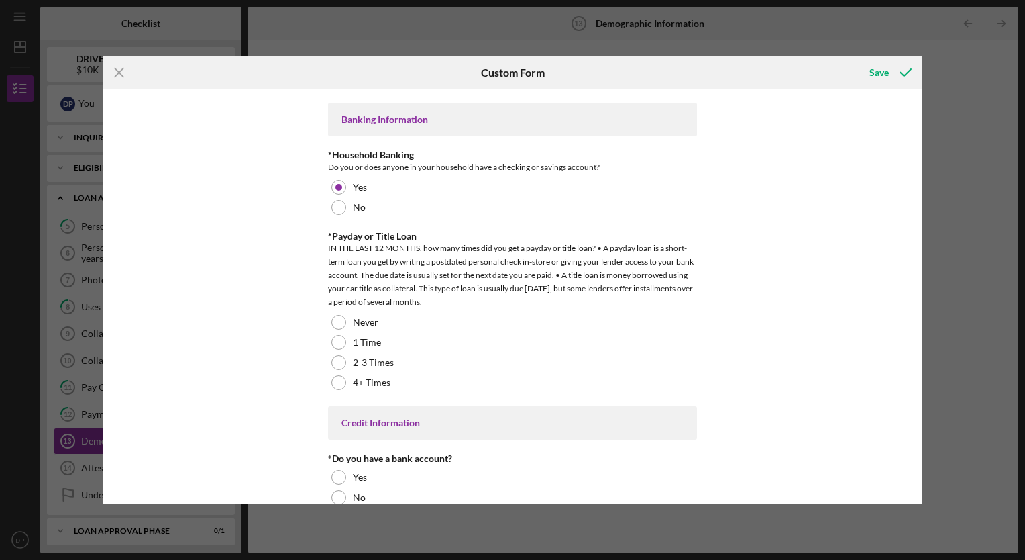
scroll to position [2556, 0]
click at [340, 317] on div at bounding box center [339, 321] width 15 height 15
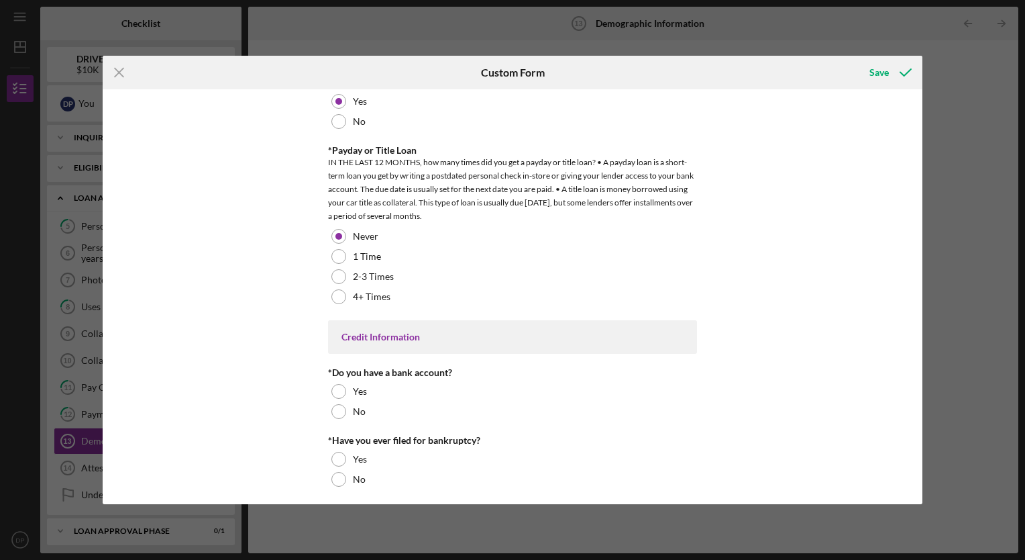
click at [336, 385] on div at bounding box center [339, 391] width 15 height 15
click at [336, 475] on div at bounding box center [339, 479] width 15 height 15
click at [872, 70] on div "Save" at bounding box center [879, 72] width 19 height 27
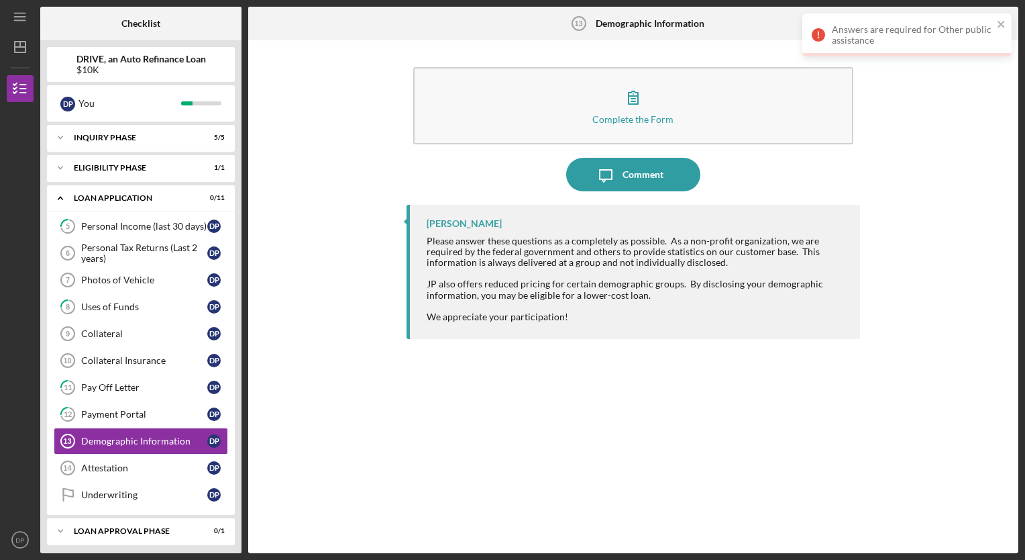
click at [875, 38] on div "Answers are required for Other public assistance" at bounding box center [912, 34] width 161 height 21
click at [625, 98] on icon "button" at bounding box center [634, 98] width 34 height 34
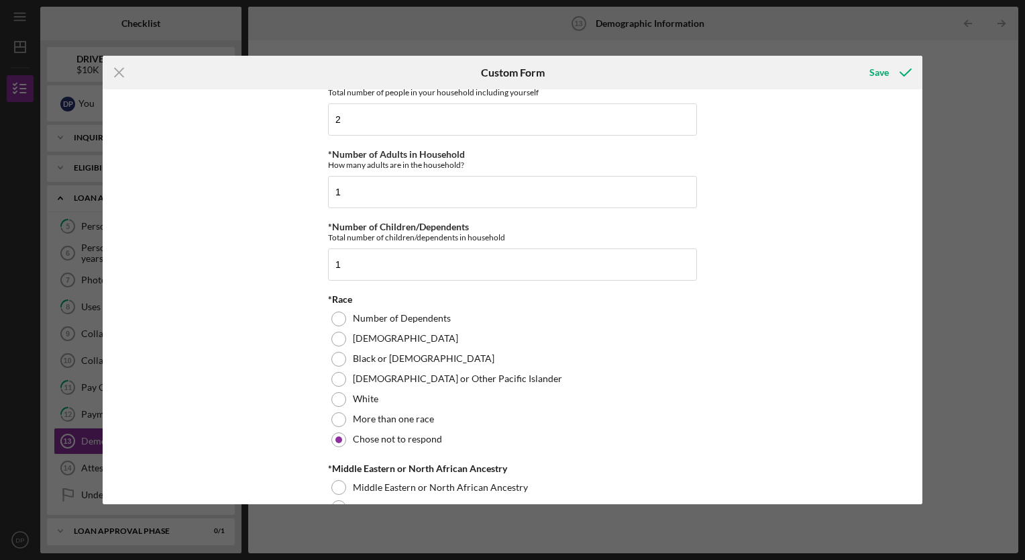
scroll to position [523, 0]
click at [880, 71] on div "Save" at bounding box center [879, 72] width 19 height 27
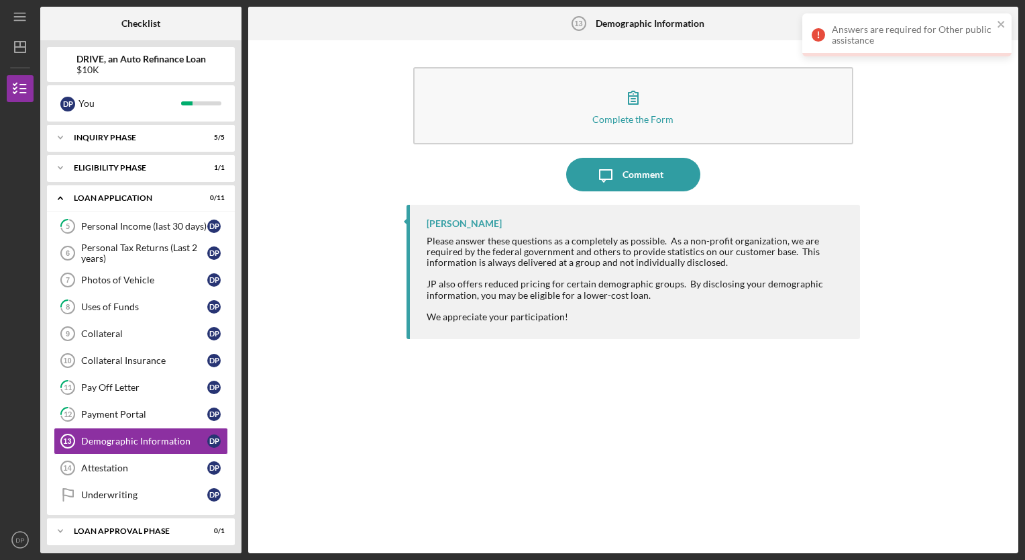
click at [630, 102] on icon "button" at bounding box center [634, 98] width 34 height 34
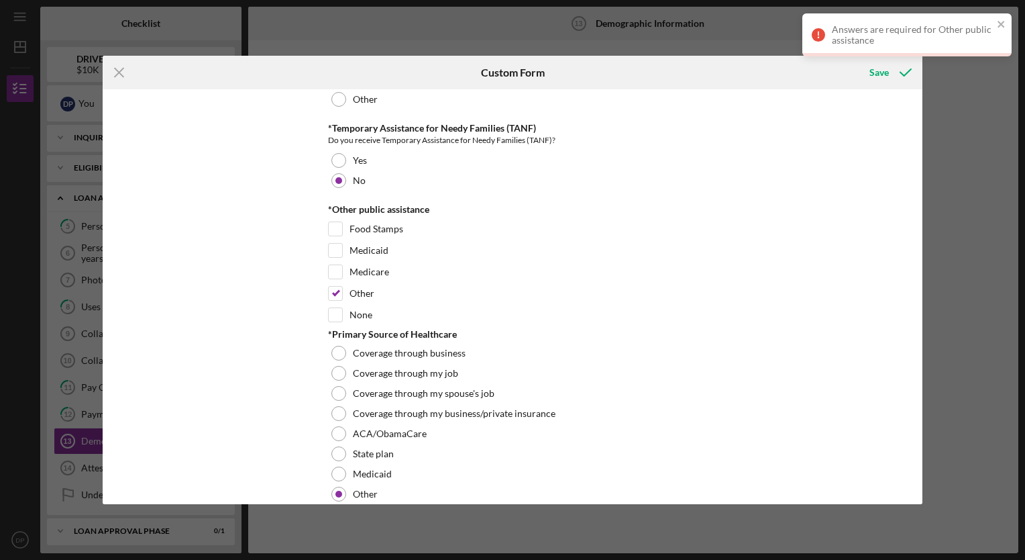
scroll to position [2047, 0]
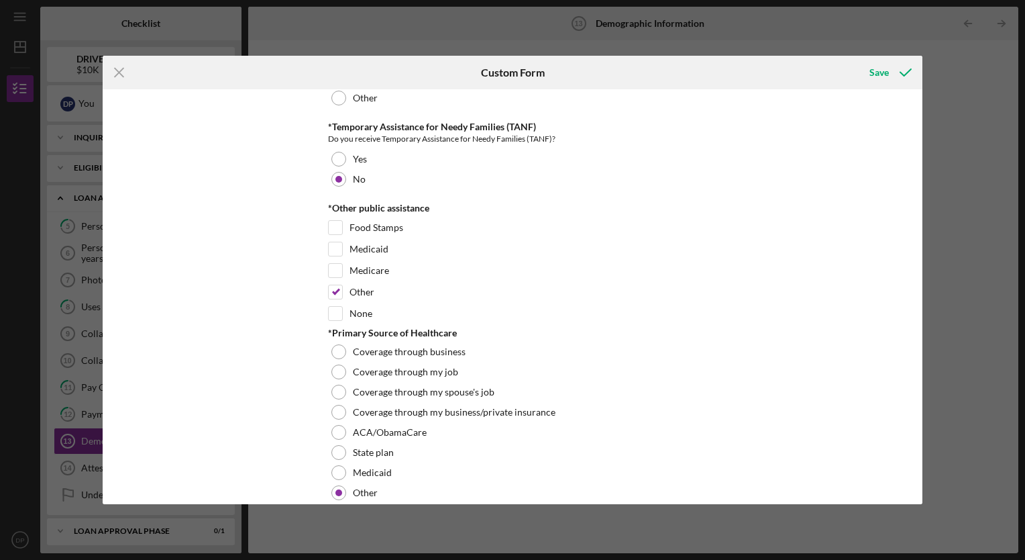
click at [331, 307] on input "None" at bounding box center [335, 313] width 13 height 13
checkbox input "true"
click at [886, 71] on div "Save" at bounding box center [879, 72] width 19 height 27
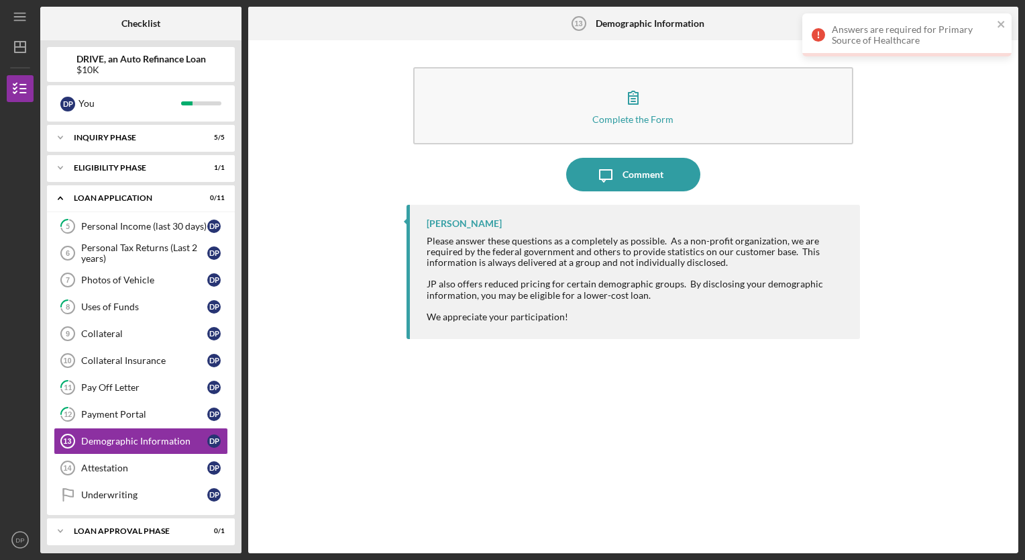
drag, startPoint x: 760, startPoint y: 106, endPoint x: 639, endPoint y: 103, distance: 120.8
click at [639, 103] on icon "button" at bounding box center [634, 98] width 34 height 34
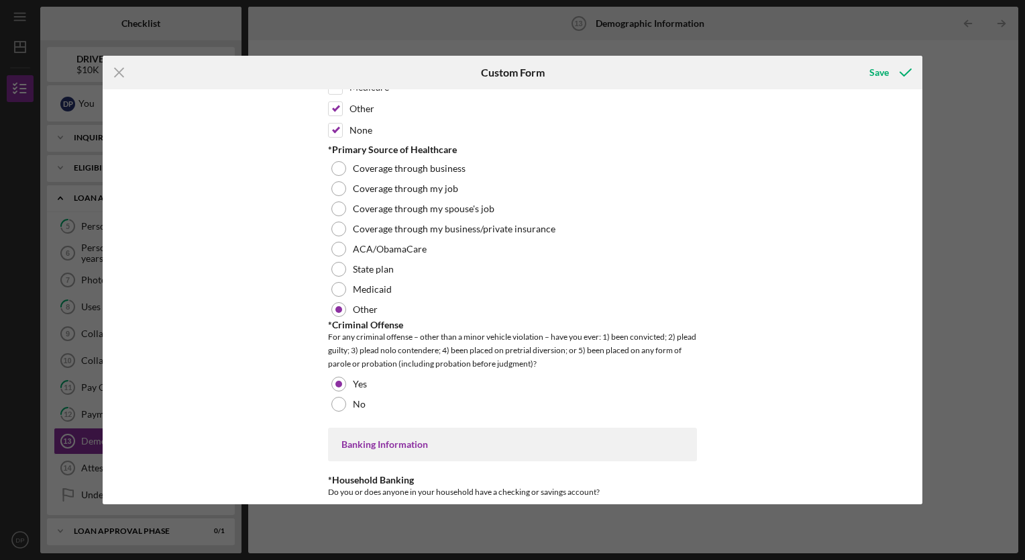
scroll to position [2231, 0]
click at [341, 281] on div at bounding box center [339, 288] width 15 height 15
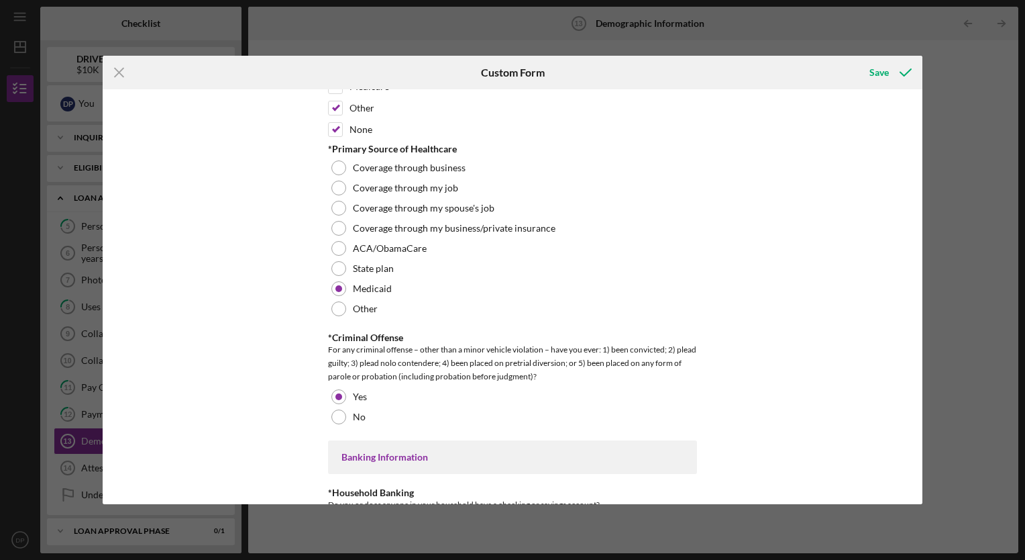
click at [334, 262] on div at bounding box center [339, 268] width 15 height 15
click at [346, 279] on div "Medicaid" at bounding box center [512, 289] width 369 height 20
click at [334, 301] on div at bounding box center [339, 308] width 15 height 15
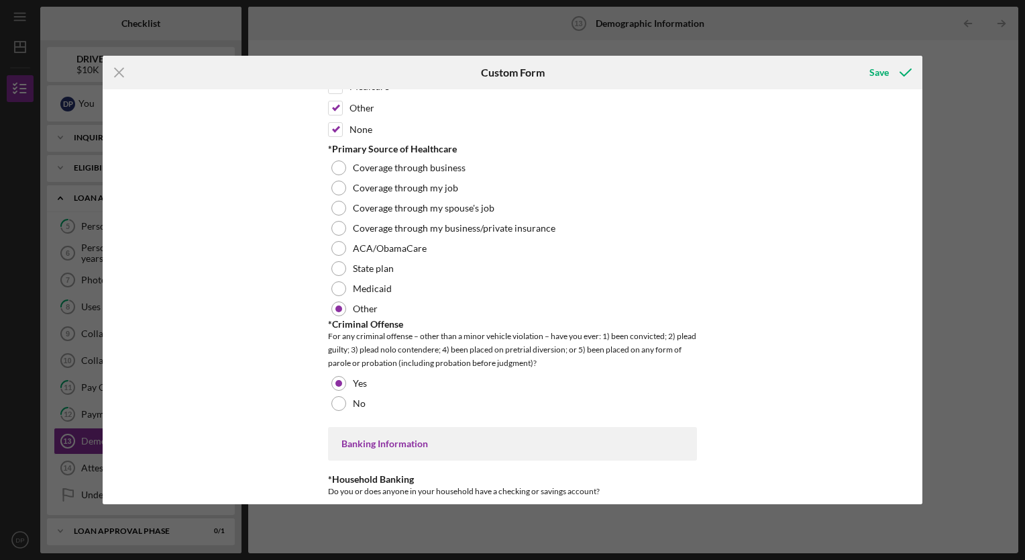
click at [336, 281] on div at bounding box center [339, 288] width 15 height 15
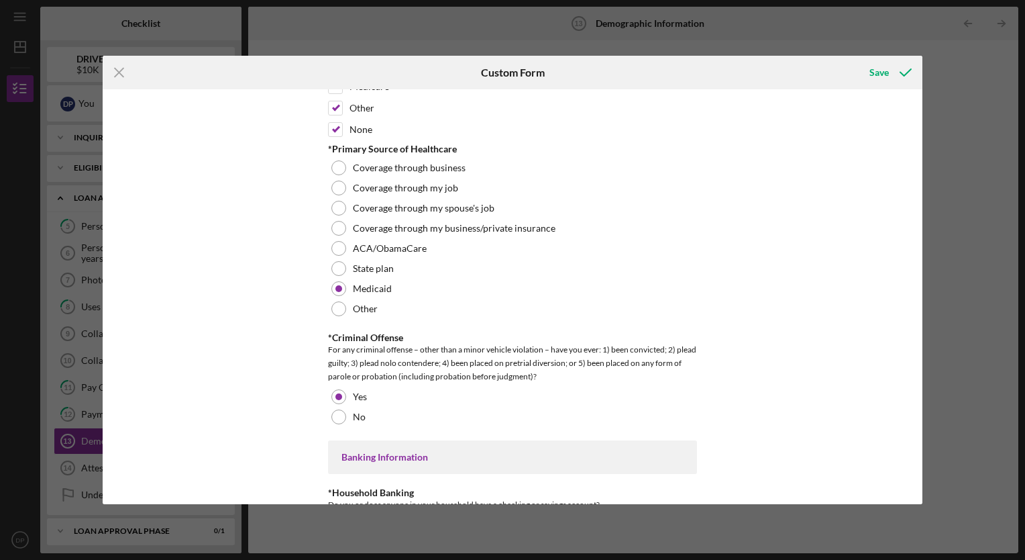
click at [336, 301] on div at bounding box center [339, 308] width 15 height 15
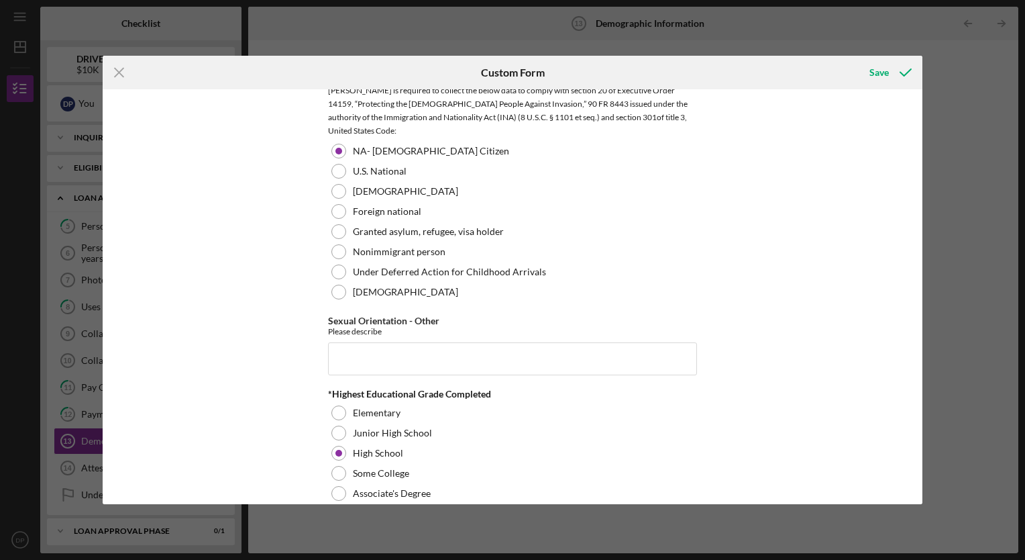
scroll to position [1605, 0]
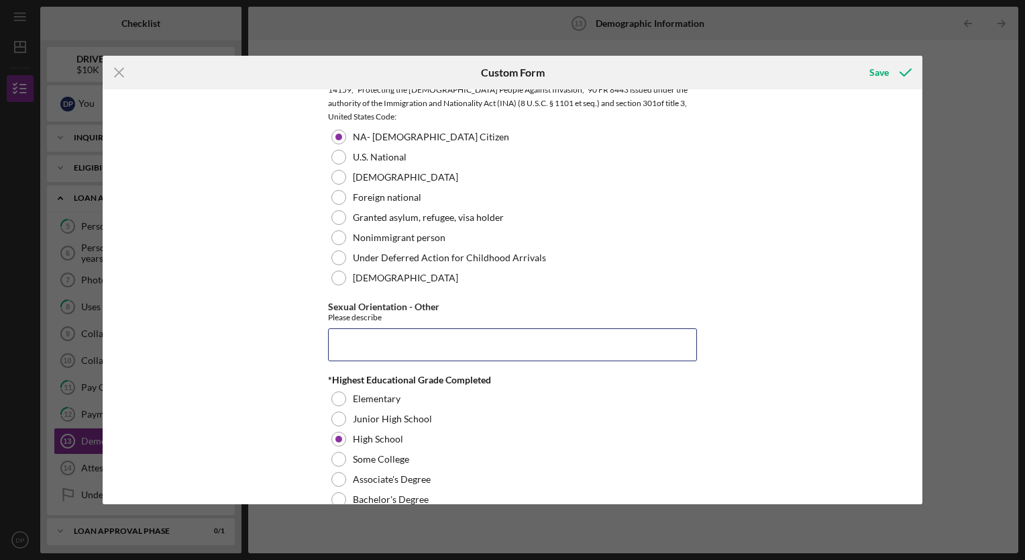
click at [472, 342] on input "Sexual Orientation - Other" at bounding box center [512, 344] width 369 height 32
type input "N/A"
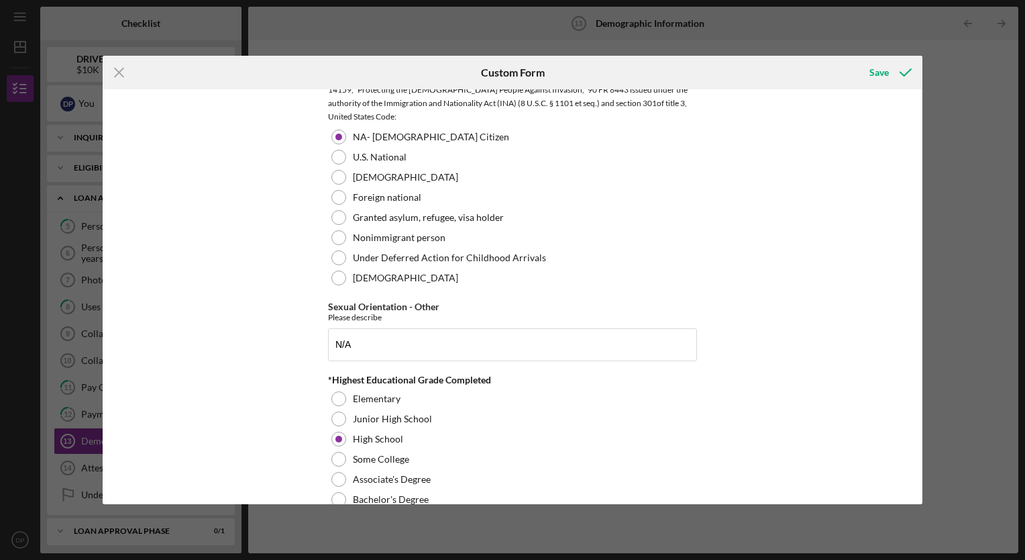
click at [893, 74] on icon "submit" at bounding box center [906, 73] width 34 height 34
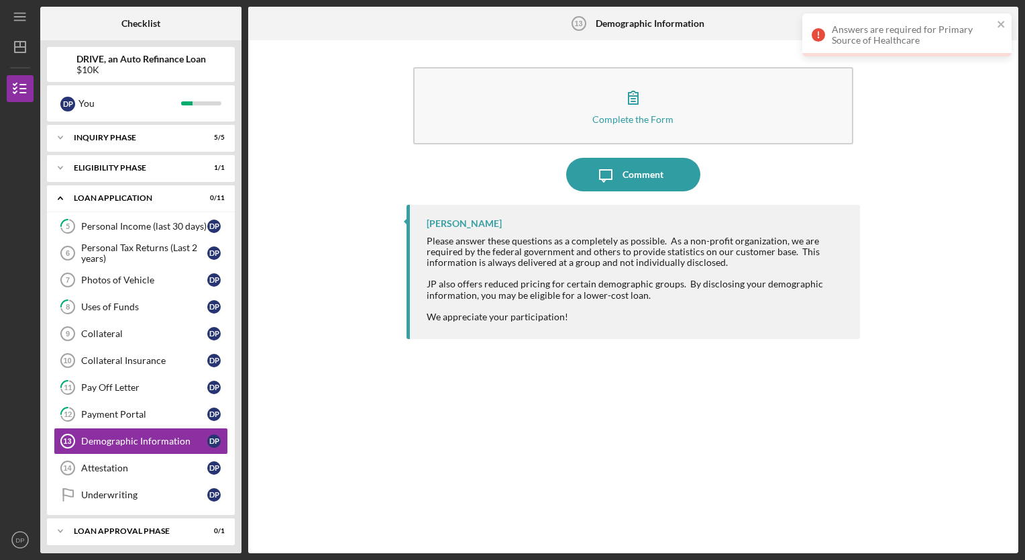
click at [899, 47] on div "Answers are required for Primary Source of Healthcare" at bounding box center [902, 35] width 189 height 30
click at [627, 98] on icon "button" at bounding box center [634, 98] width 34 height 34
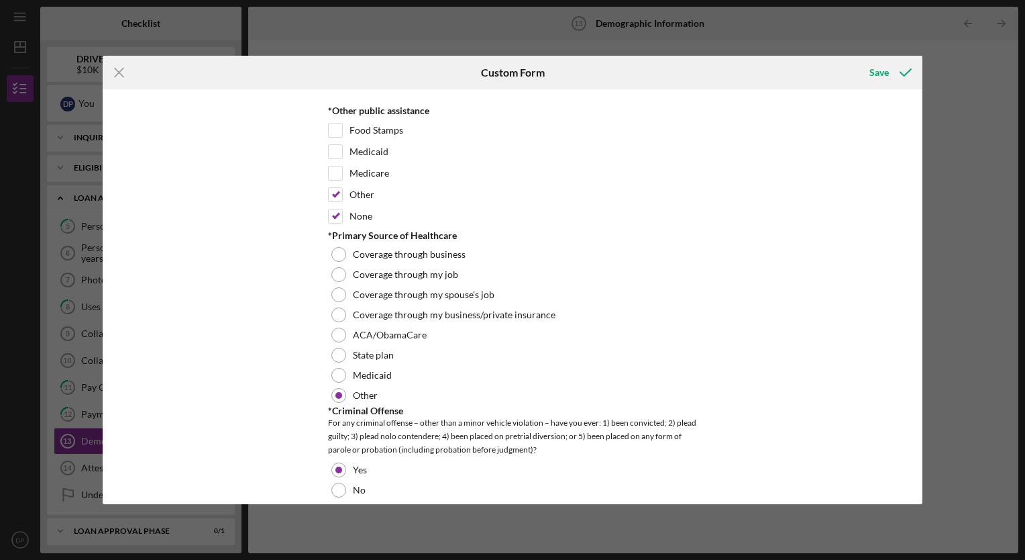
scroll to position [2130, 0]
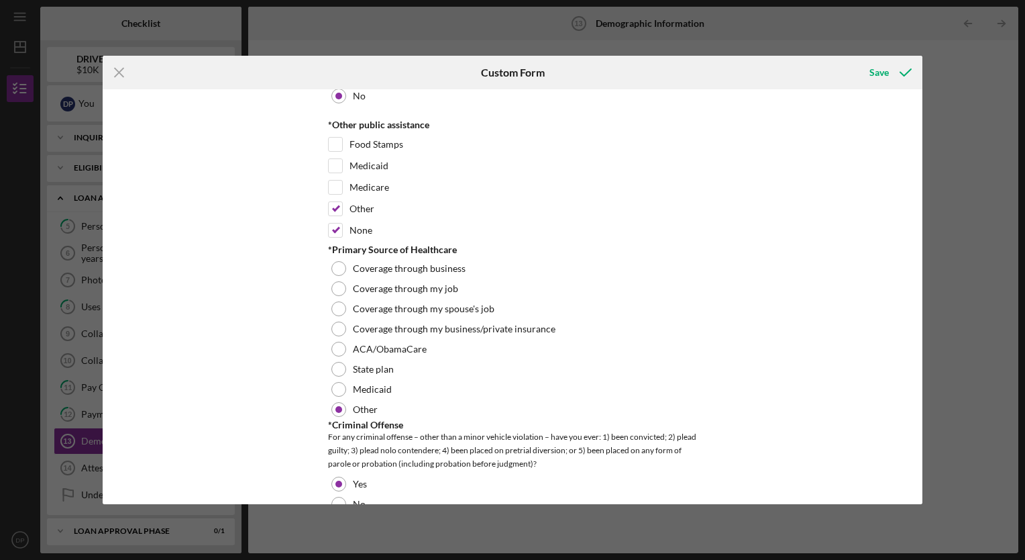
click at [339, 362] on div at bounding box center [339, 369] width 15 height 15
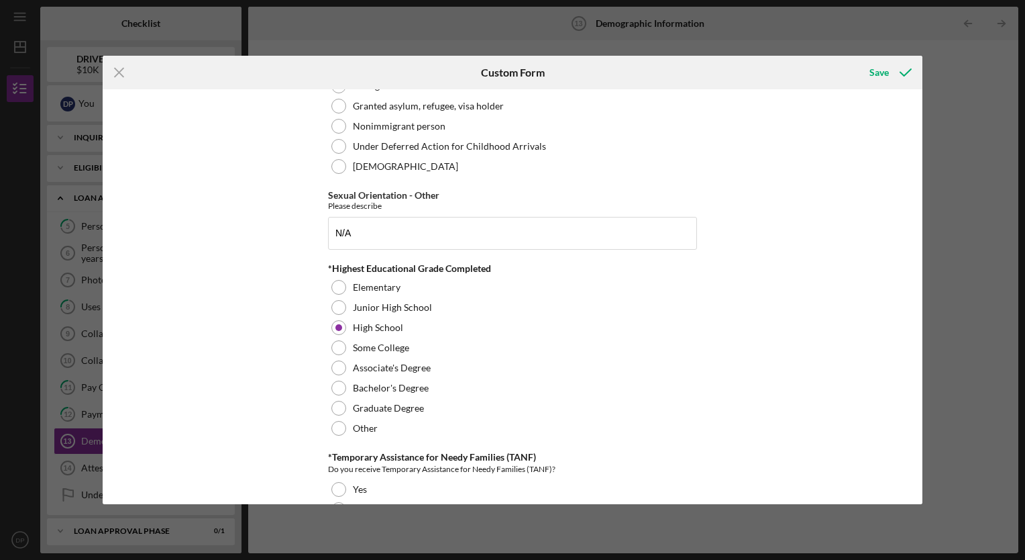
scroll to position [1715, 0]
click at [405, 232] on input "N/A" at bounding box center [512, 234] width 369 height 32
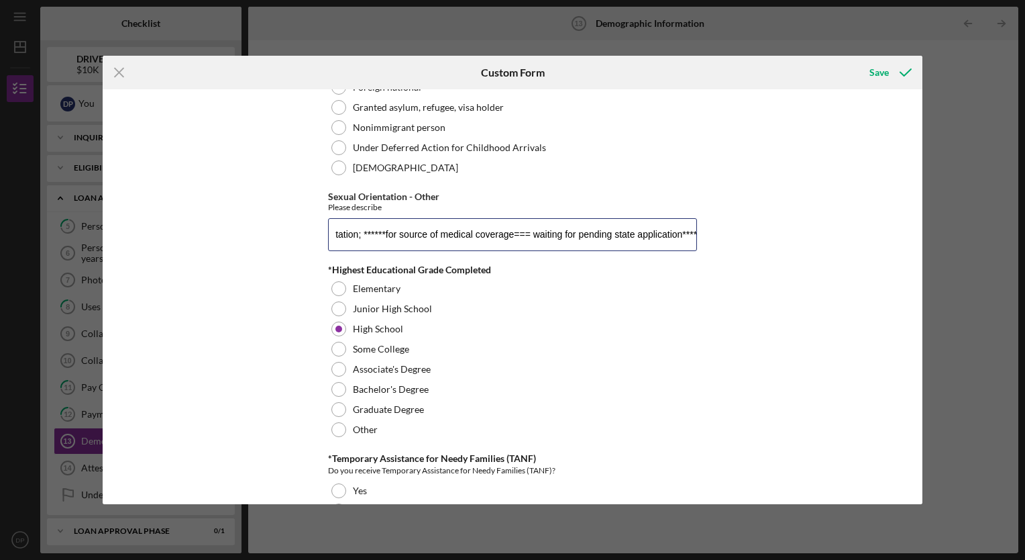
scroll to position [0, 86]
type input "N/A for sexual orientation; ******for source of medical coverage=== waiting for…"
click at [875, 68] on div "Save" at bounding box center [879, 72] width 19 height 27
checkbox input "false"
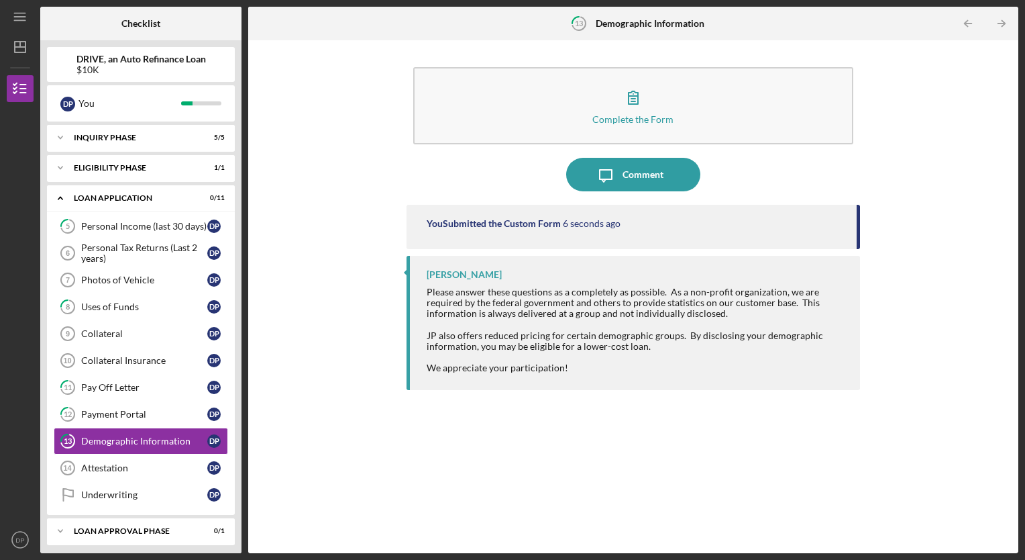
scroll to position [62, 0]
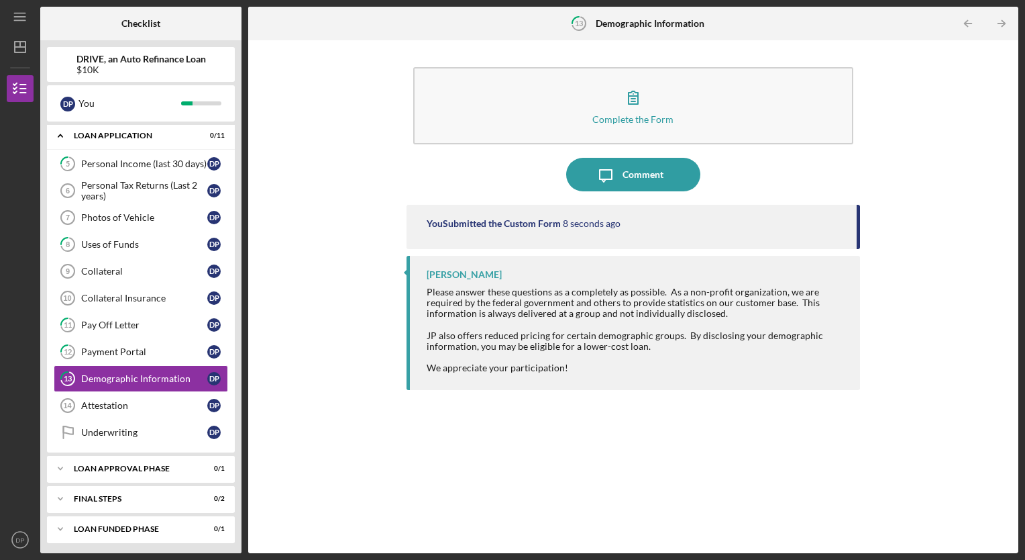
click at [123, 401] on div "Attestation" at bounding box center [144, 405] width 126 height 11
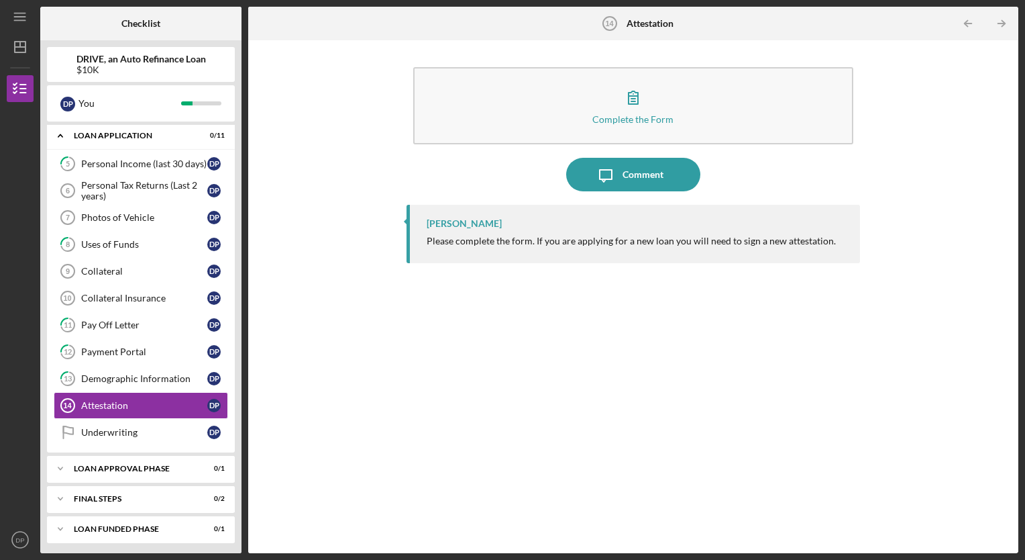
click at [639, 108] on icon "button" at bounding box center [634, 98] width 34 height 34
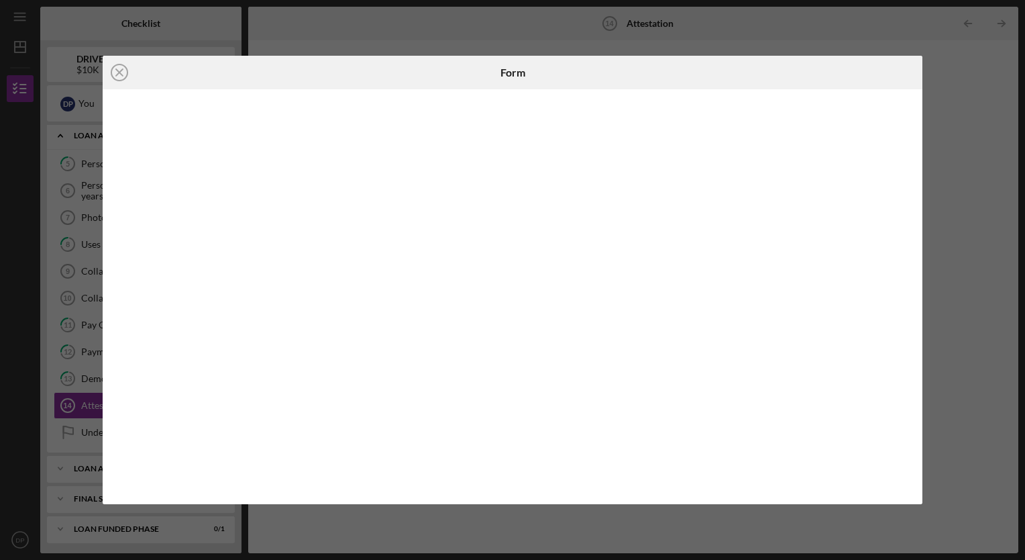
click at [120, 69] on icon "Icon/Close" at bounding box center [120, 73] width 34 height 34
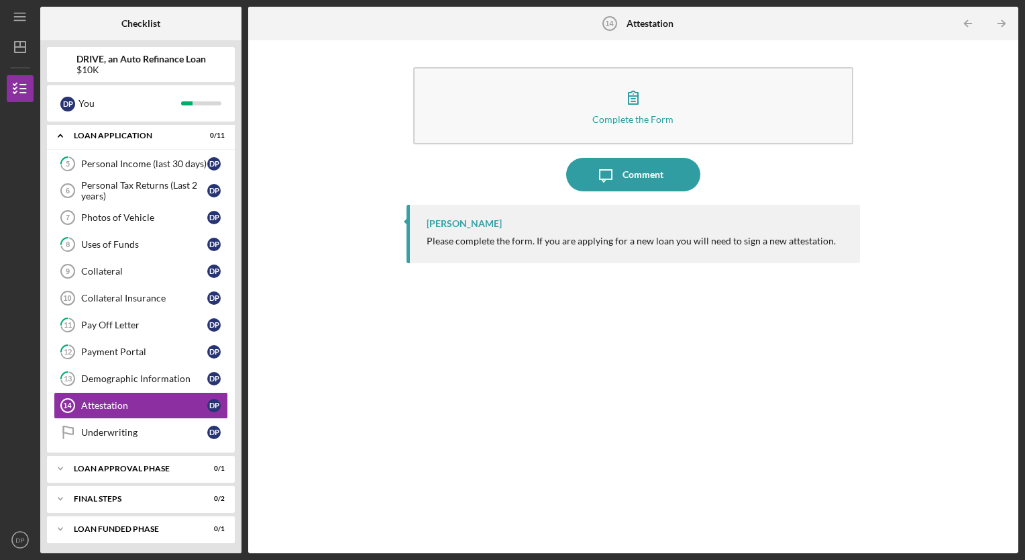
click at [126, 431] on div "Underwriting" at bounding box center [144, 432] width 126 height 11
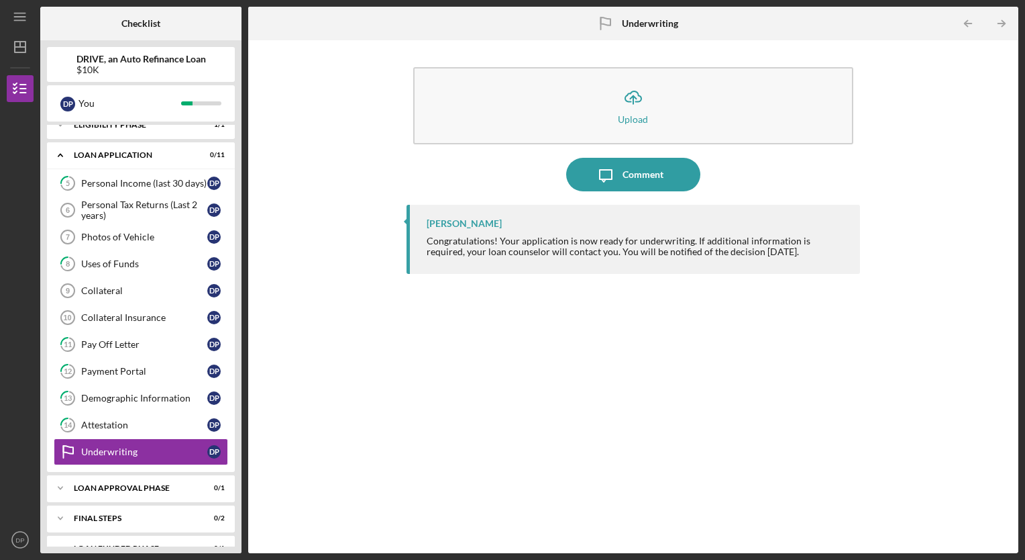
scroll to position [62, 0]
